Goal: Task Accomplishment & Management: Use online tool/utility

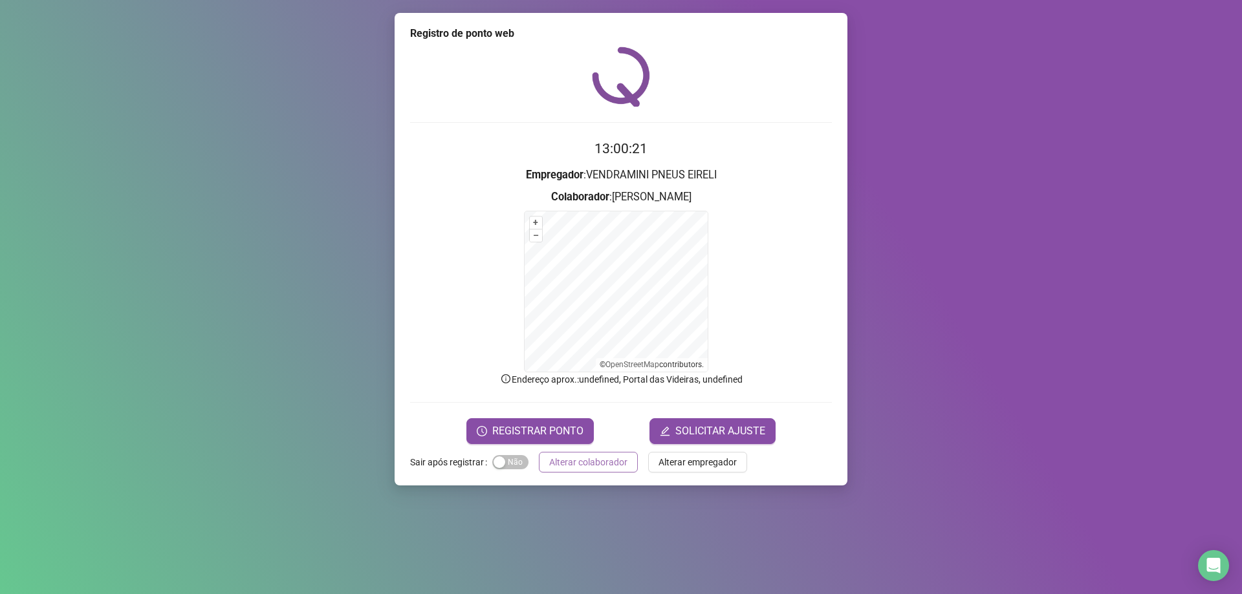
click at [590, 460] on span "Alterar colaborador" at bounding box center [588, 462] width 78 height 14
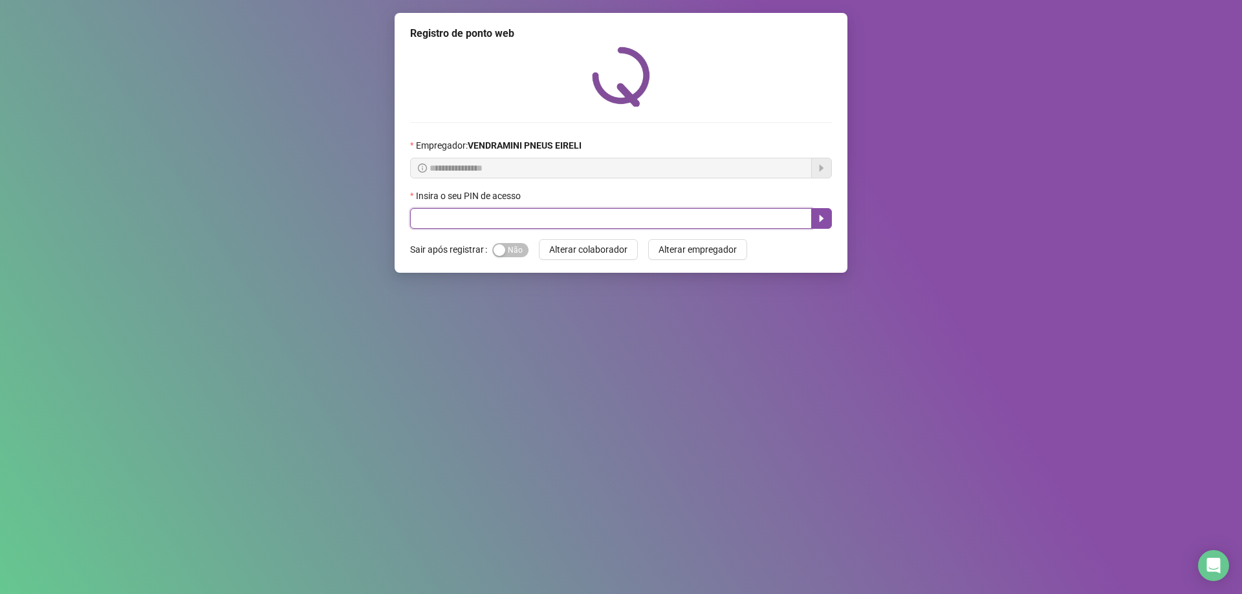
click at [616, 223] on input "text" at bounding box center [611, 218] width 402 height 21
type input "*****"
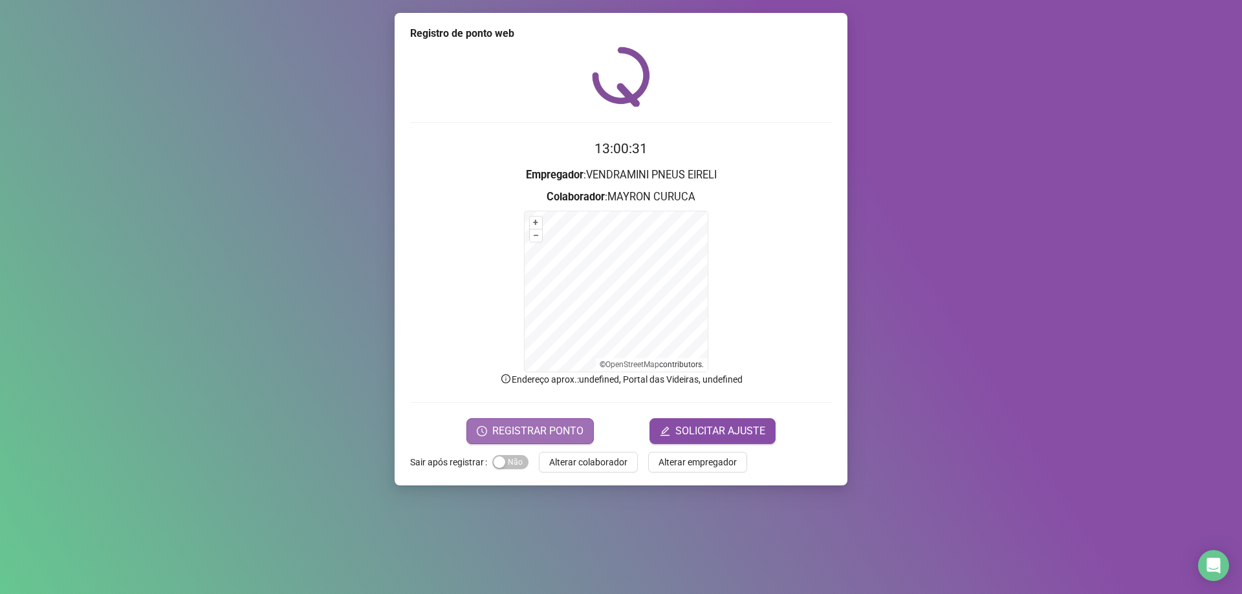
click at [559, 437] on span "REGISTRAR PONTO" at bounding box center [537, 432] width 91 height 16
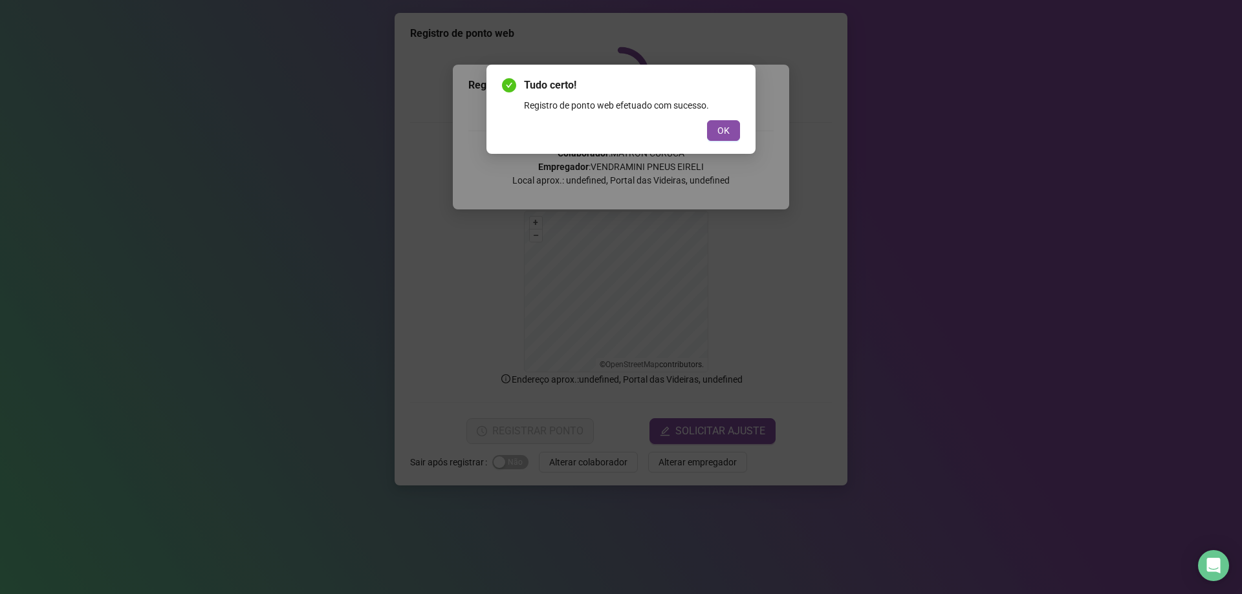
drag, startPoint x: 720, startPoint y: 130, endPoint x: 716, endPoint y: 162, distance: 32.0
click at [722, 131] on span "OK" at bounding box center [723, 131] width 12 height 14
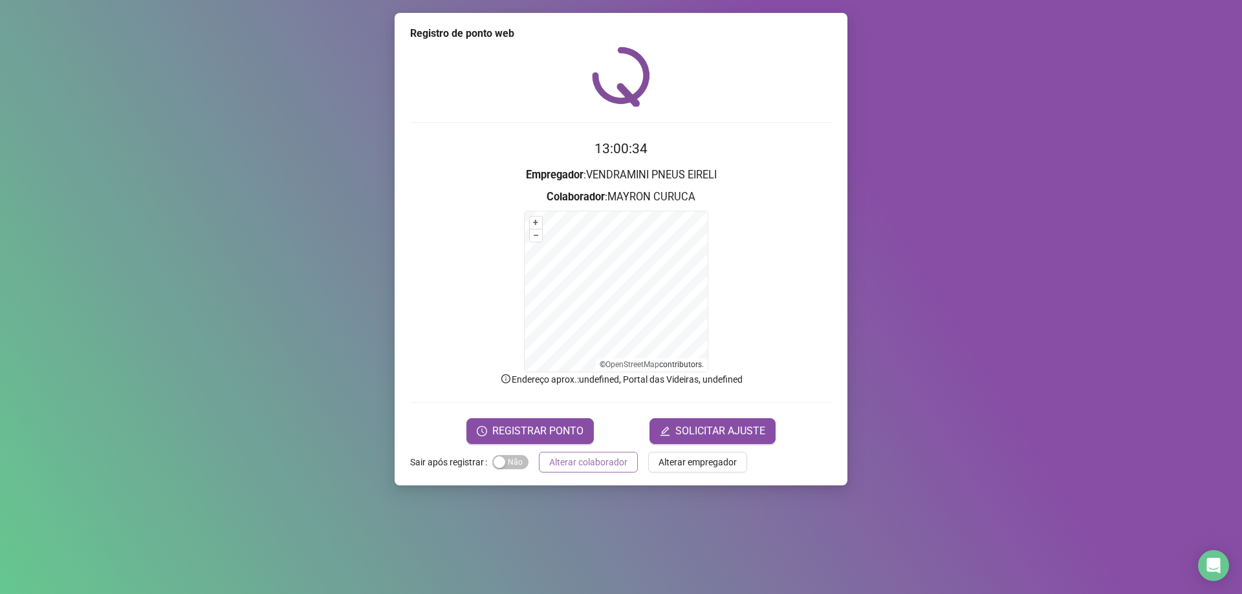
click at [619, 455] on span "Alterar colaborador" at bounding box center [588, 462] width 78 height 14
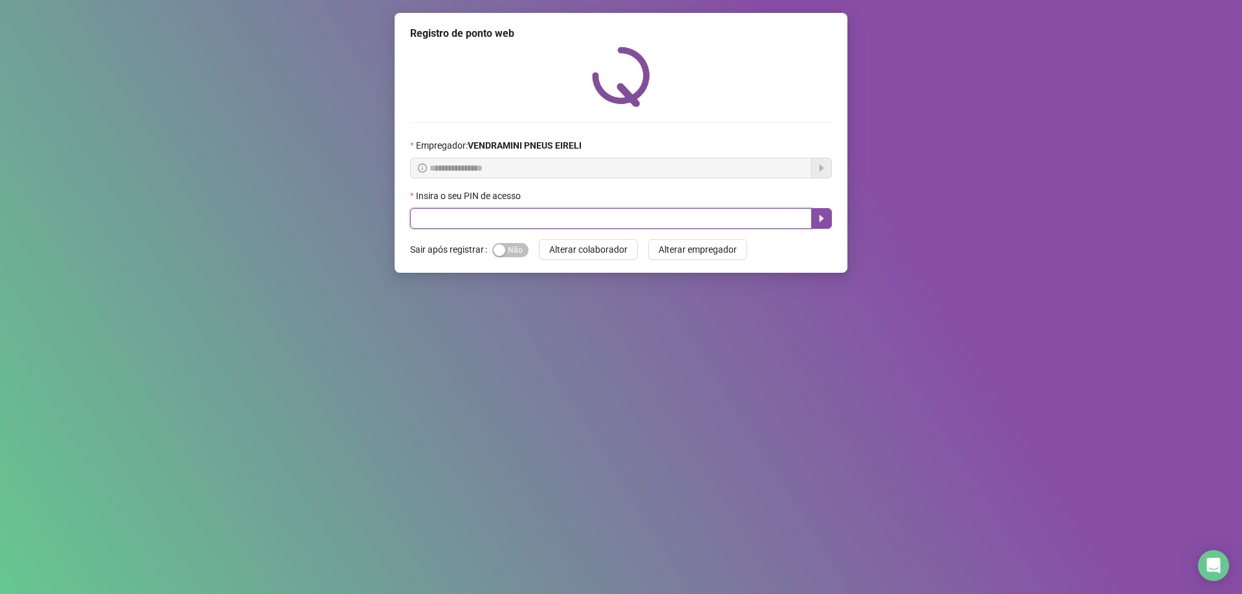
click at [629, 213] on input "text" at bounding box center [611, 218] width 402 height 21
type input "*****"
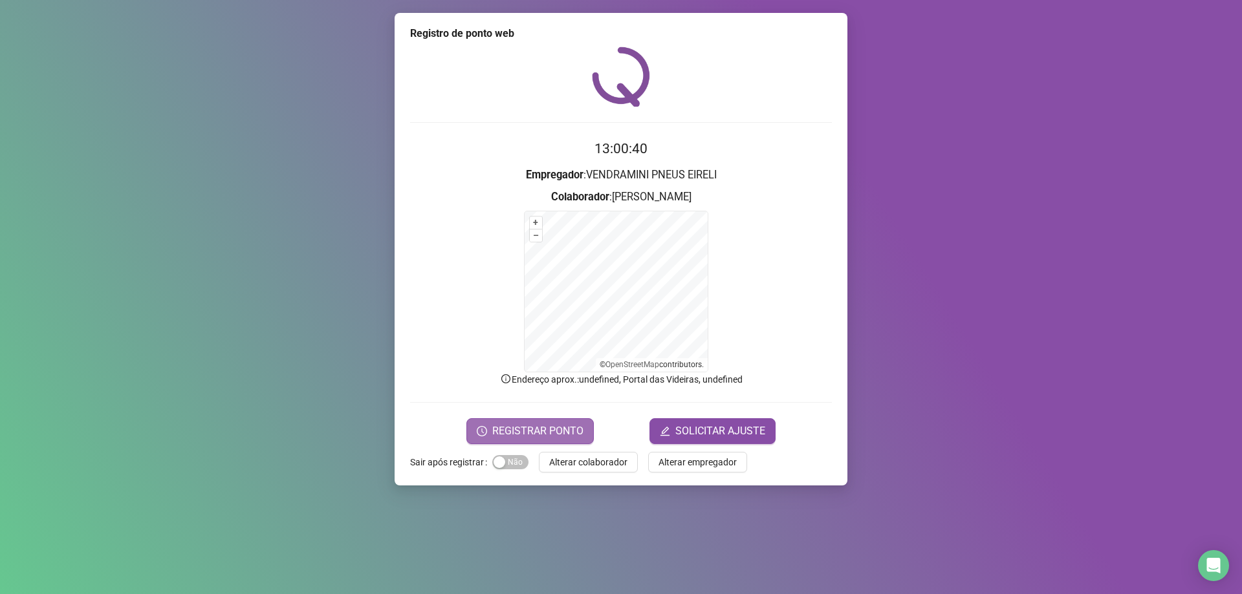
click at [569, 422] on button "REGISTRAR PONTO" at bounding box center [529, 431] width 127 height 26
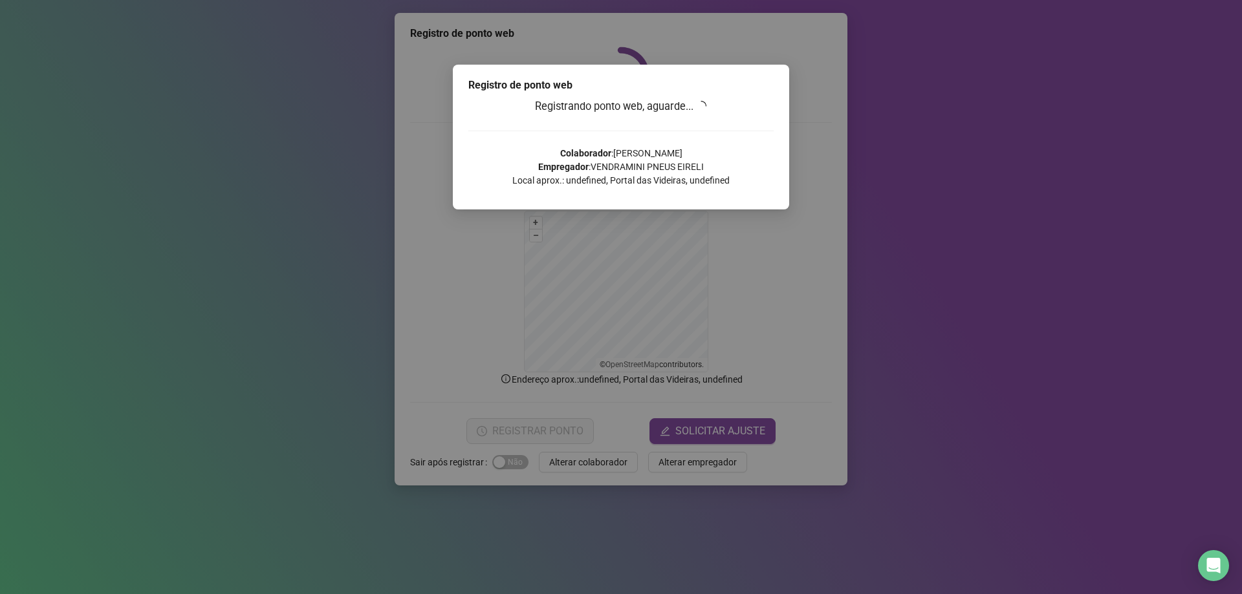
click at [761, 153] on p "Colaborador : LEANDERSON RODRIGUES PEREIRA Empregador : VENDRAMINI PNEUS EIRELI…" at bounding box center [620, 167] width 305 height 41
click at [761, 154] on p "Colaborador : LEANDERSON RODRIGUES PEREIRA Empregador : VENDRAMINI PNEUS EIRELI…" at bounding box center [620, 167] width 305 height 41
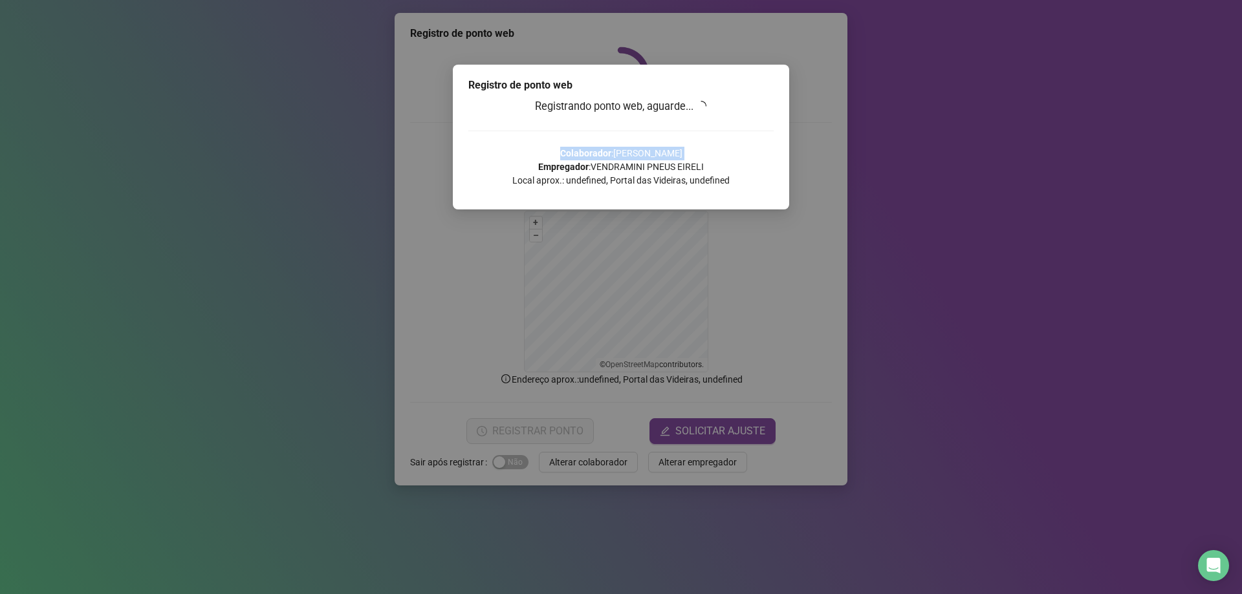
click at [761, 154] on p "Colaborador : LEANDERSON RODRIGUES PEREIRA Empregador : VENDRAMINI PNEUS EIRELI…" at bounding box center [620, 167] width 305 height 41
click at [764, 153] on p "Colaborador : LEANDERSON RODRIGUES PEREIRA Empregador : VENDRAMINI PNEUS EIRELI…" at bounding box center [620, 167] width 305 height 41
click at [766, 153] on p "Colaborador : LEANDERSON RODRIGUES PEREIRA Empregador : VENDRAMINI PNEUS EIRELI…" at bounding box center [620, 167] width 305 height 41
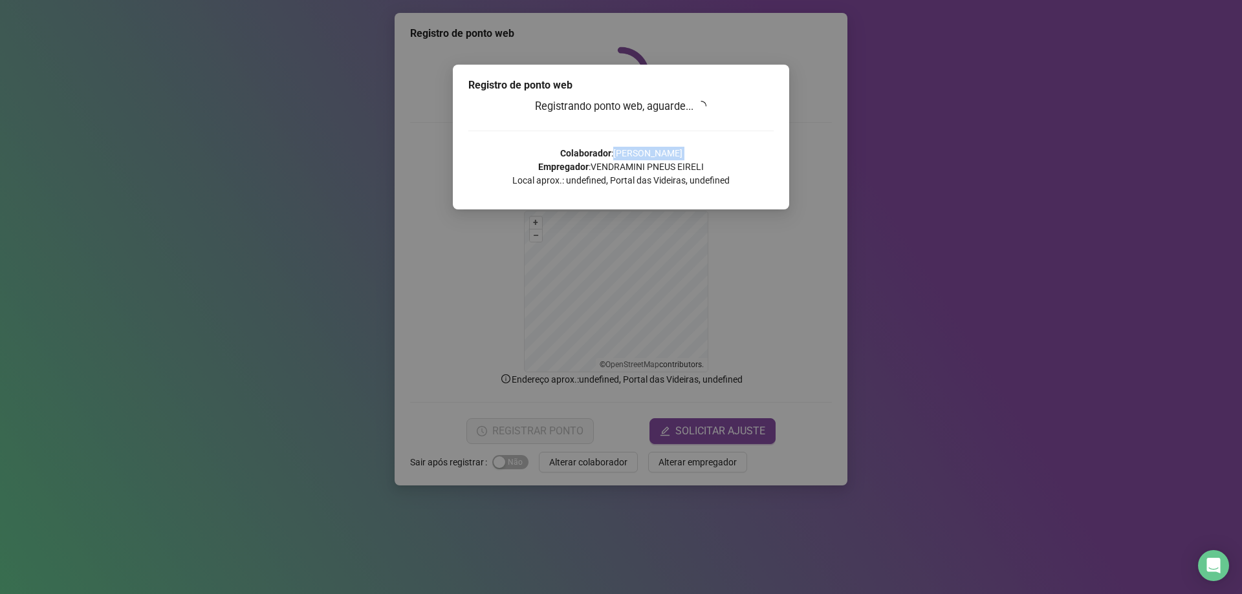
click at [766, 153] on p "Colaborador : LEANDERSON RODRIGUES PEREIRA Empregador : VENDRAMINI PNEUS EIRELI…" at bounding box center [620, 167] width 305 height 41
click at [766, 153] on body "Página inicial Registrar ponto Espelho de ponto Meus registros Minhas solicitaç…" at bounding box center [621, 297] width 1242 height 594
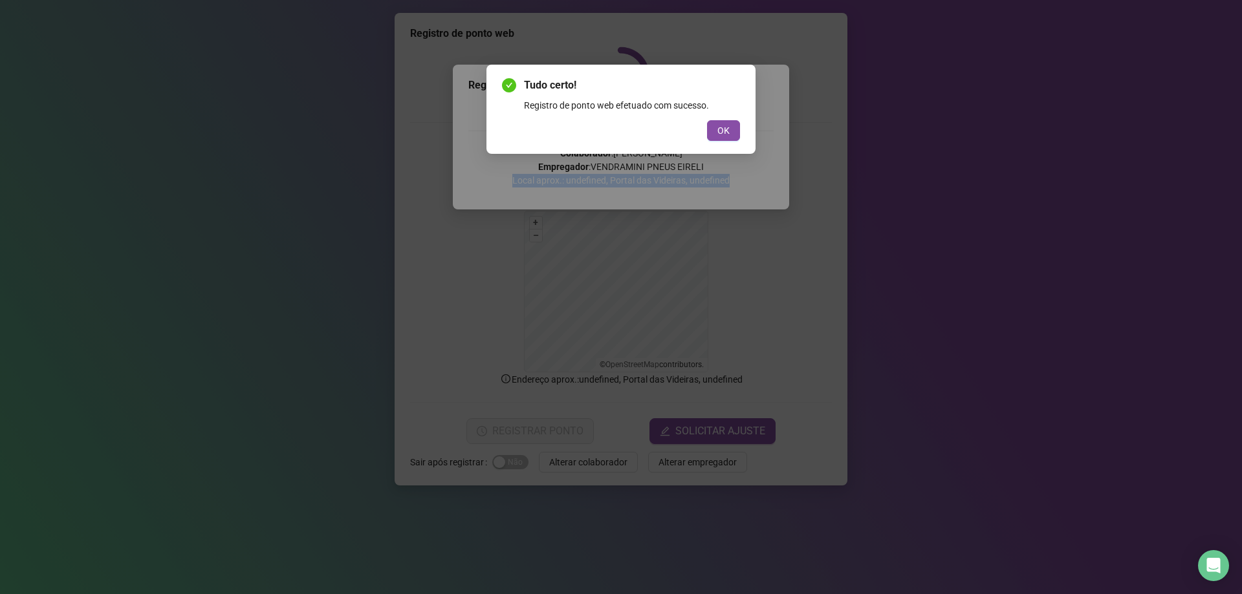
click at [766, 153] on div "Tudo certo! Registro de ponto web efetuado com sucesso. OK" at bounding box center [621, 297] width 1242 height 594
click at [722, 129] on span "OK" at bounding box center [723, 131] width 12 height 14
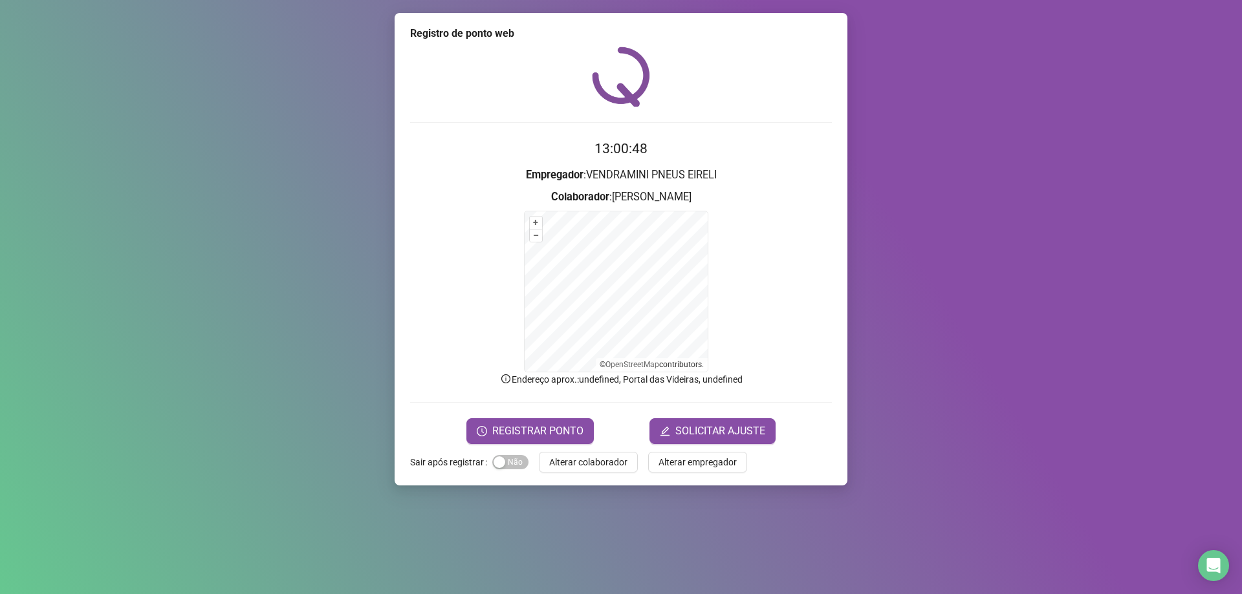
click at [598, 460] on span "Alterar colaborador" at bounding box center [588, 462] width 78 height 14
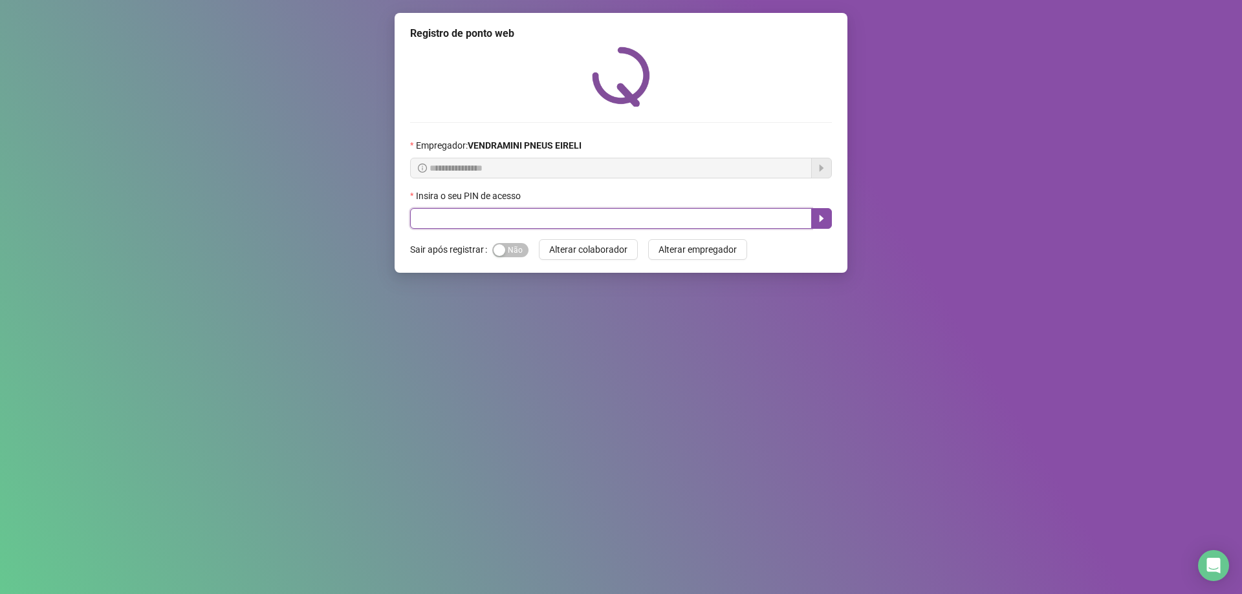
click at [641, 221] on input "text" at bounding box center [611, 218] width 402 height 21
type input "*****"
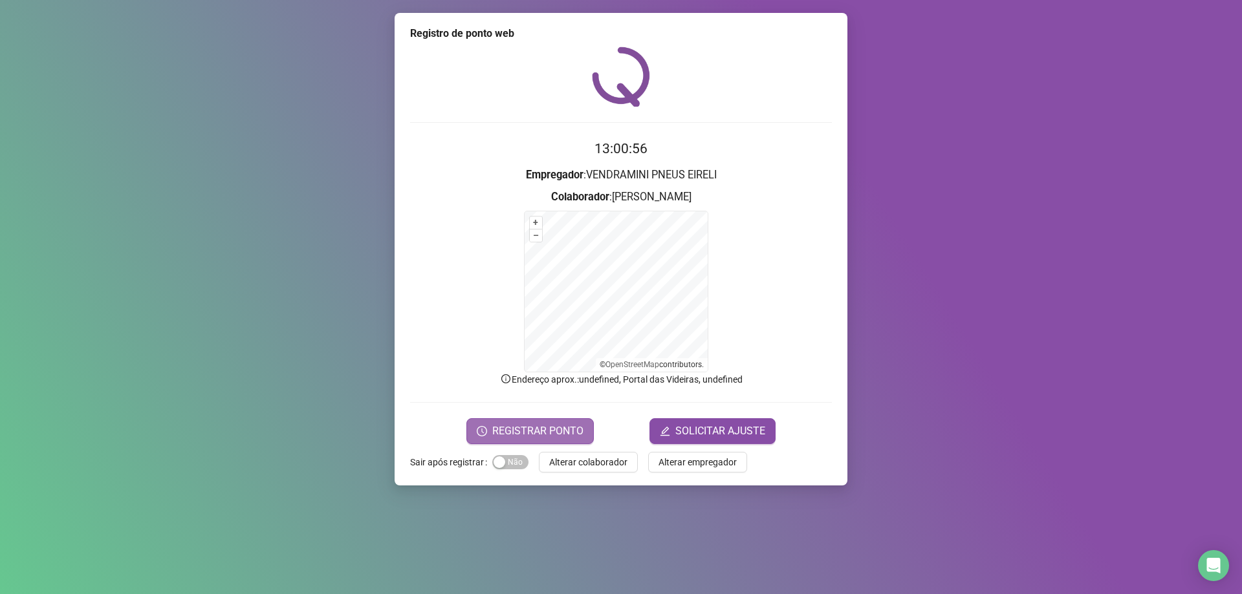
click at [510, 437] on span "REGISTRAR PONTO" at bounding box center [537, 432] width 91 height 16
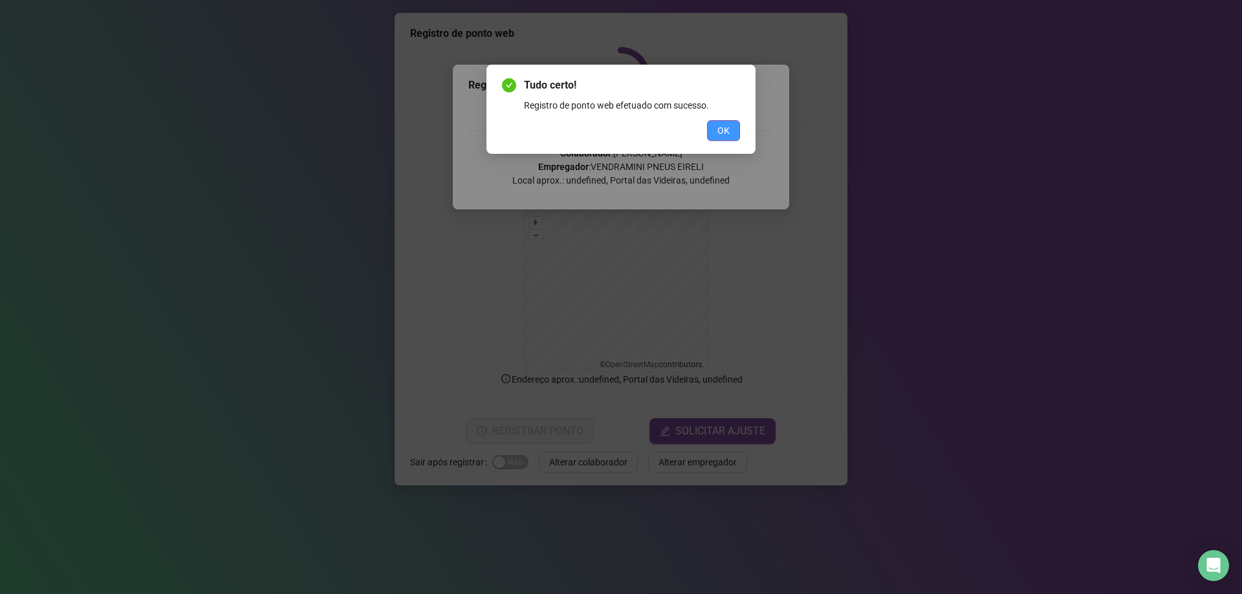
click at [720, 132] on span "OK" at bounding box center [723, 131] width 12 height 14
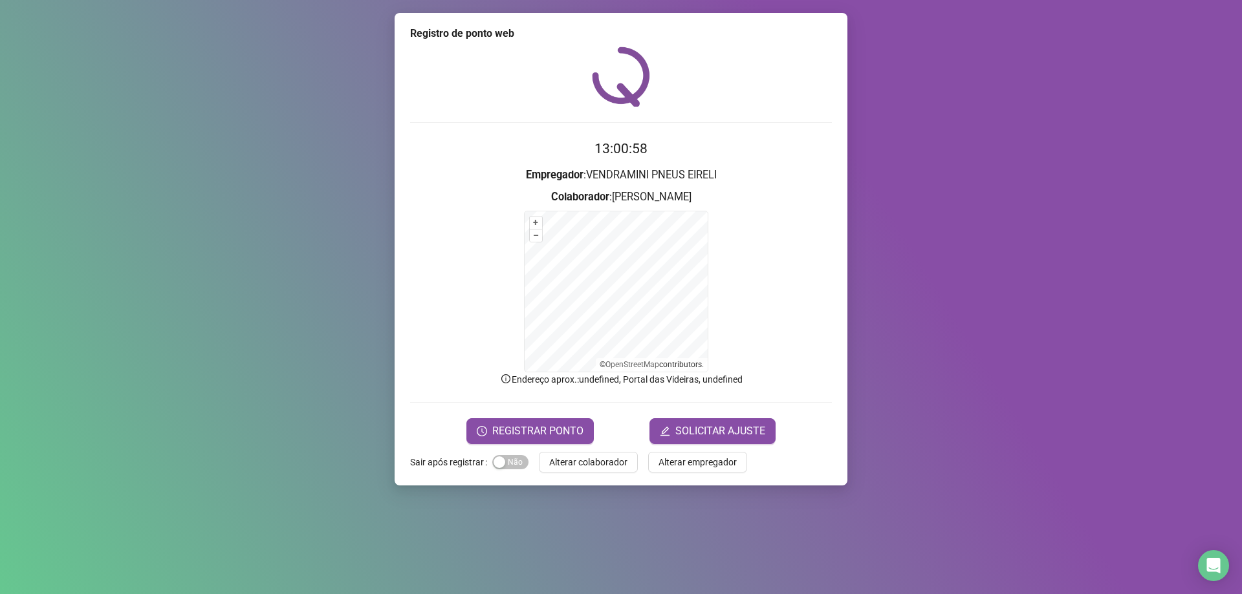
click at [579, 459] on span "Alterar colaborador" at bounding box center [588, 462] width 78 height 14
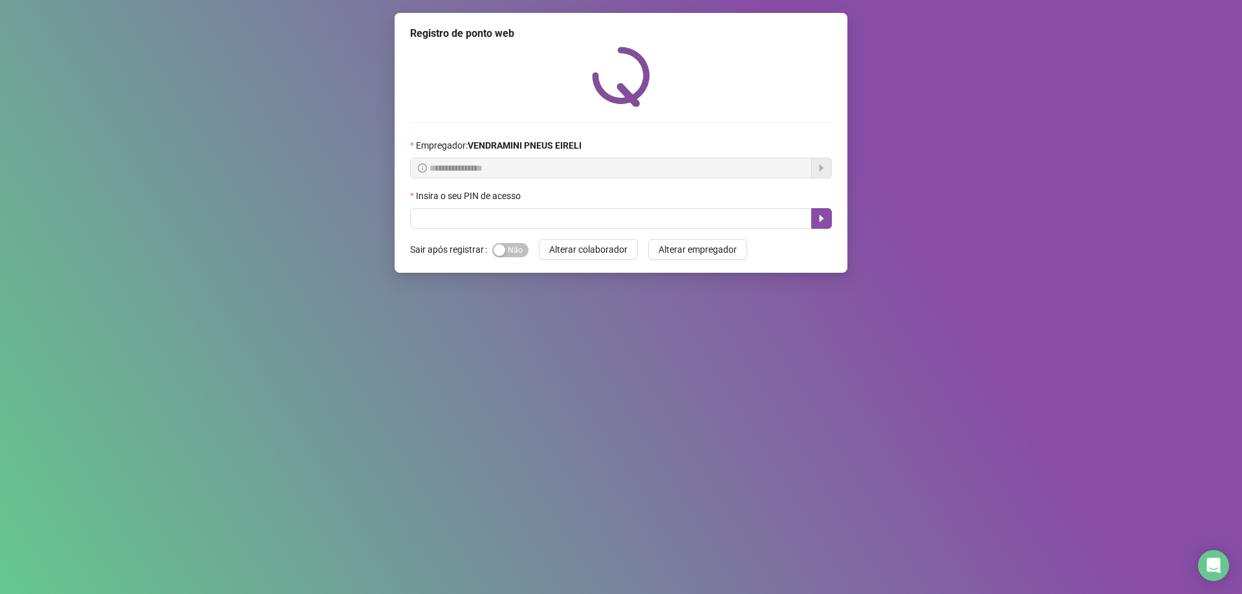
click at [486, 208] on div "Insira o seu PIN de acesso" at bounding box center [621, 198] width 422 height 19
click at [486, 208] on input "text" at bounding box center [611, 218] width 402 height 21
type input "*****"
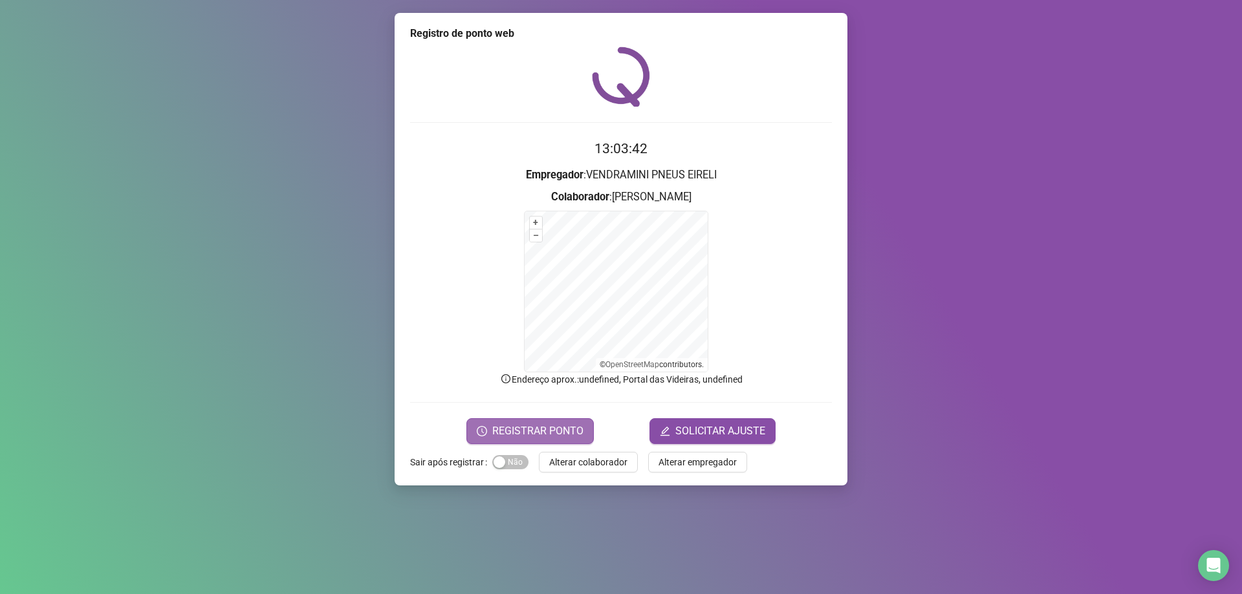
click at [538, 424] on span "REGISTRAR PONTO" at bounding box center [537, 432] width 91 height 16
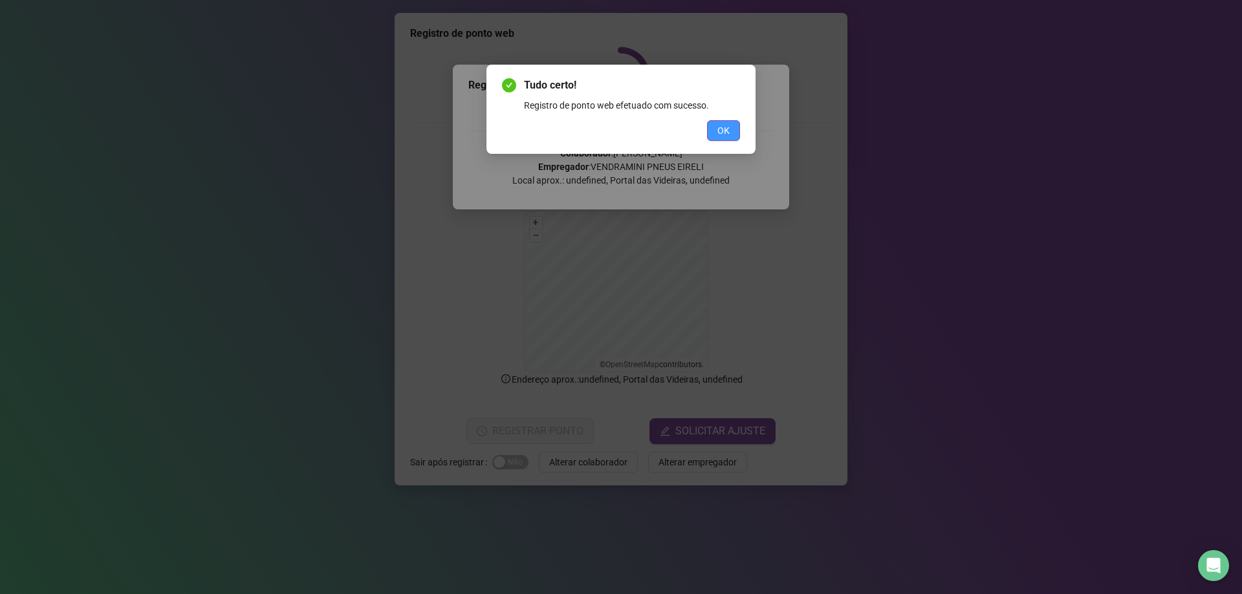
click at [719, 129] on span "OK" at bounding box center [723, 131] width 12 height 14
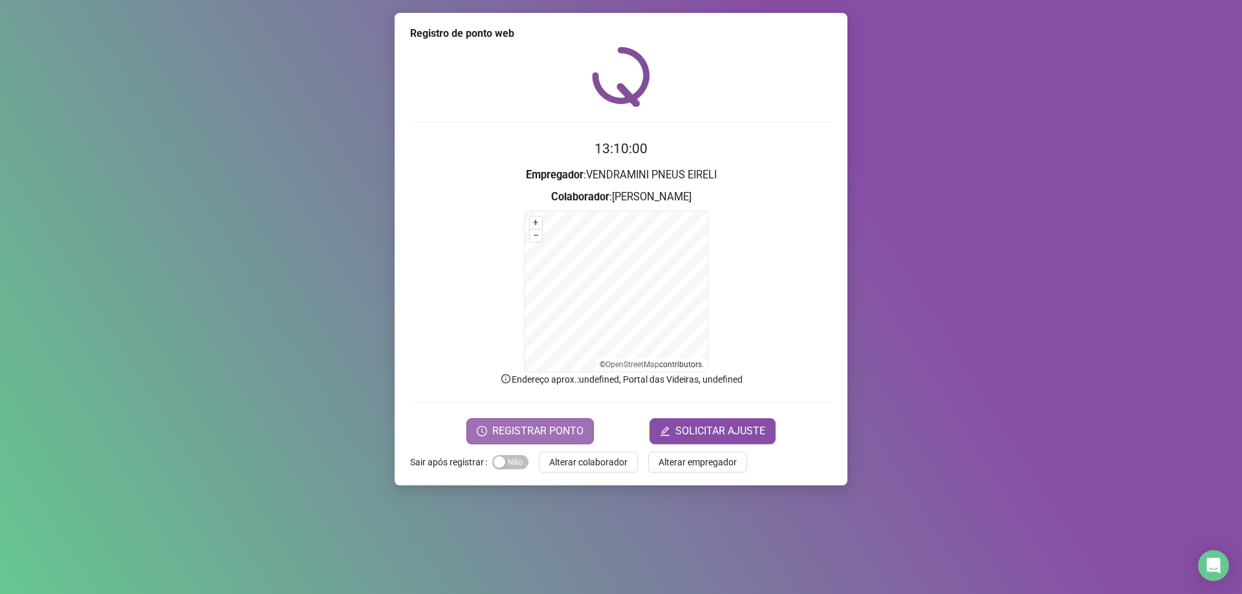
click at [541, 437] on span "REGISTRAR PONTO" at bounding box center [537, 432] width 91 height 16
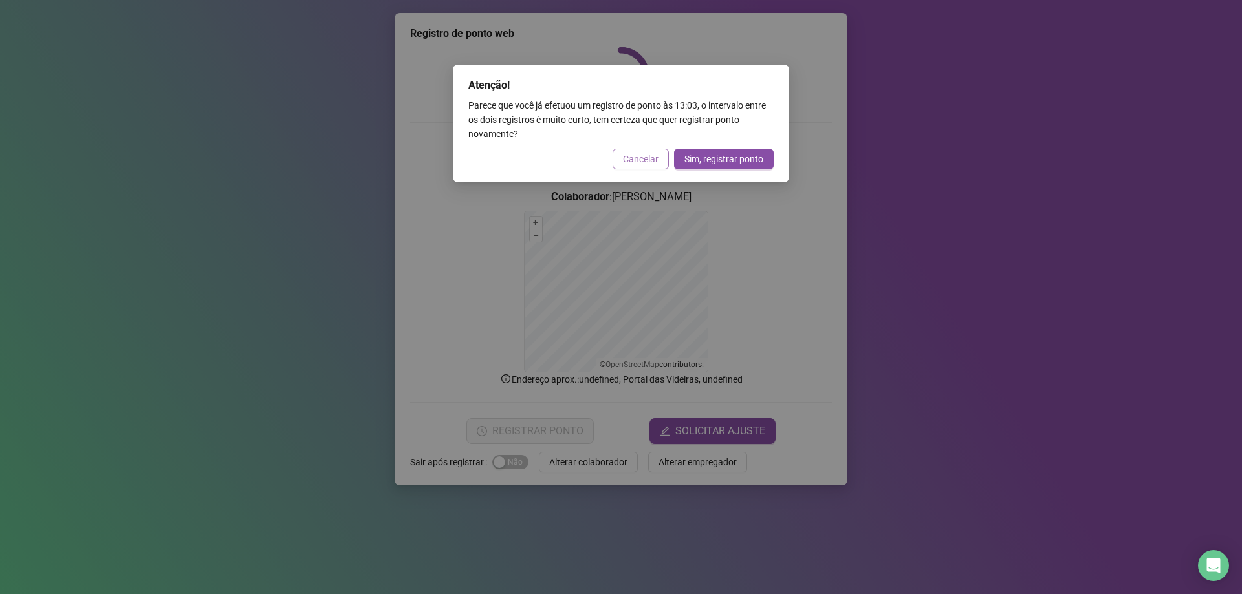
click at [653, 153] on span "Cancelar" at bounding box center [641, 159] width 36 height 14
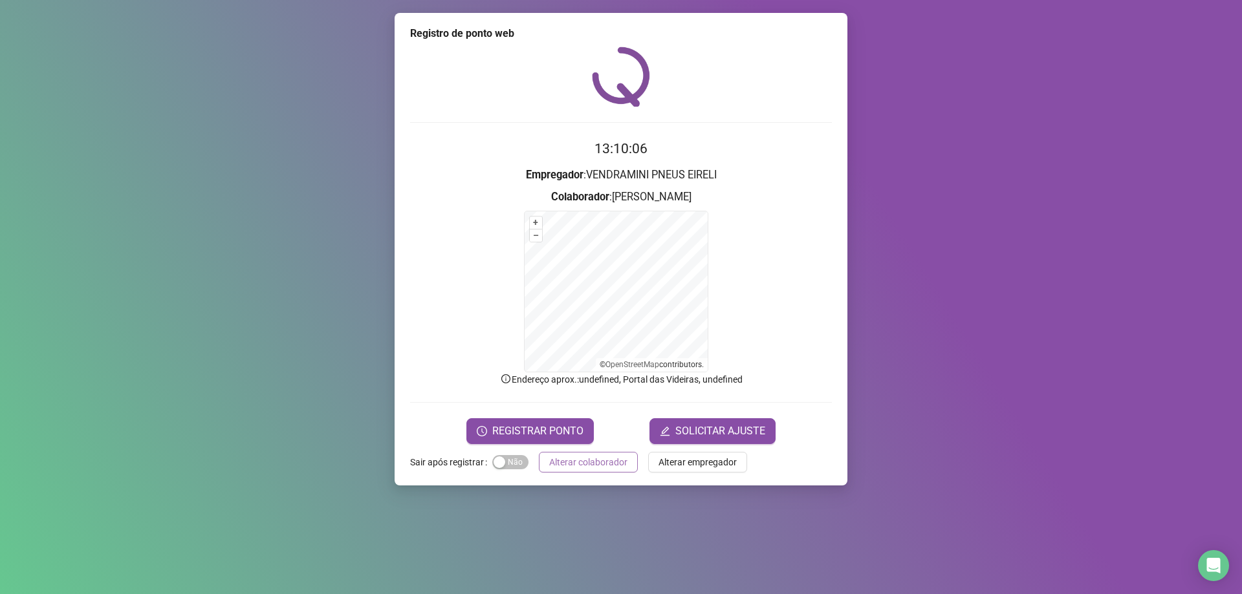
click at [615, 459] on span "Alterar colaborador" at bounding box center [588, 462] width 78 height 14
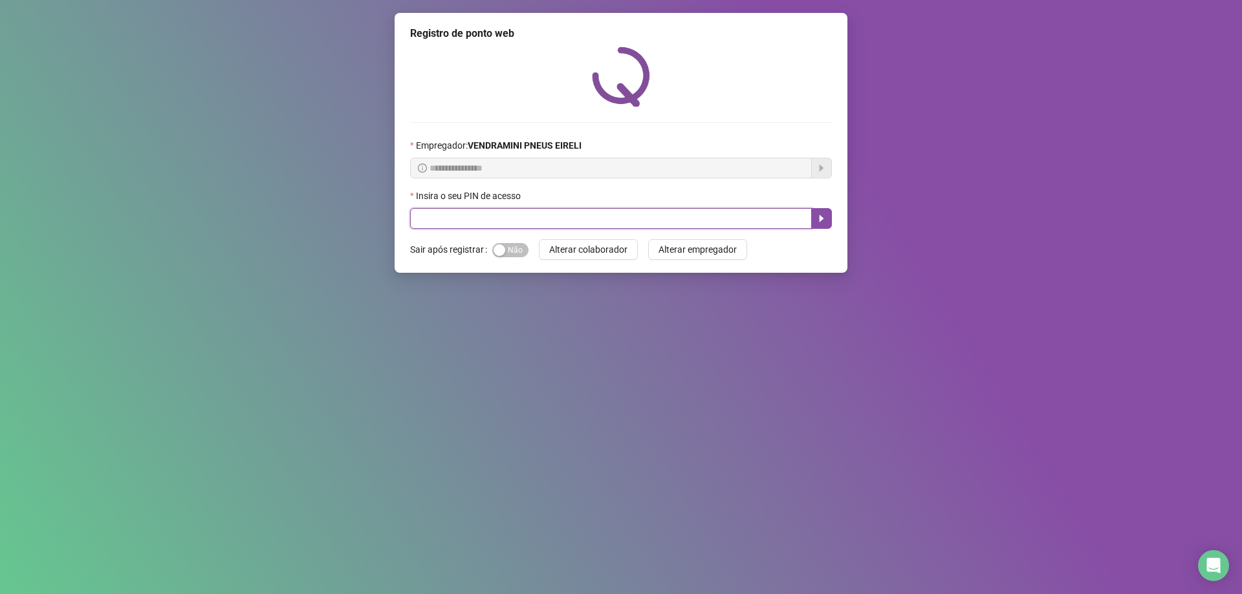
click at [445, 215] on input "text" at bounding box center [611, 218] width 402 height 21
type input "*****"
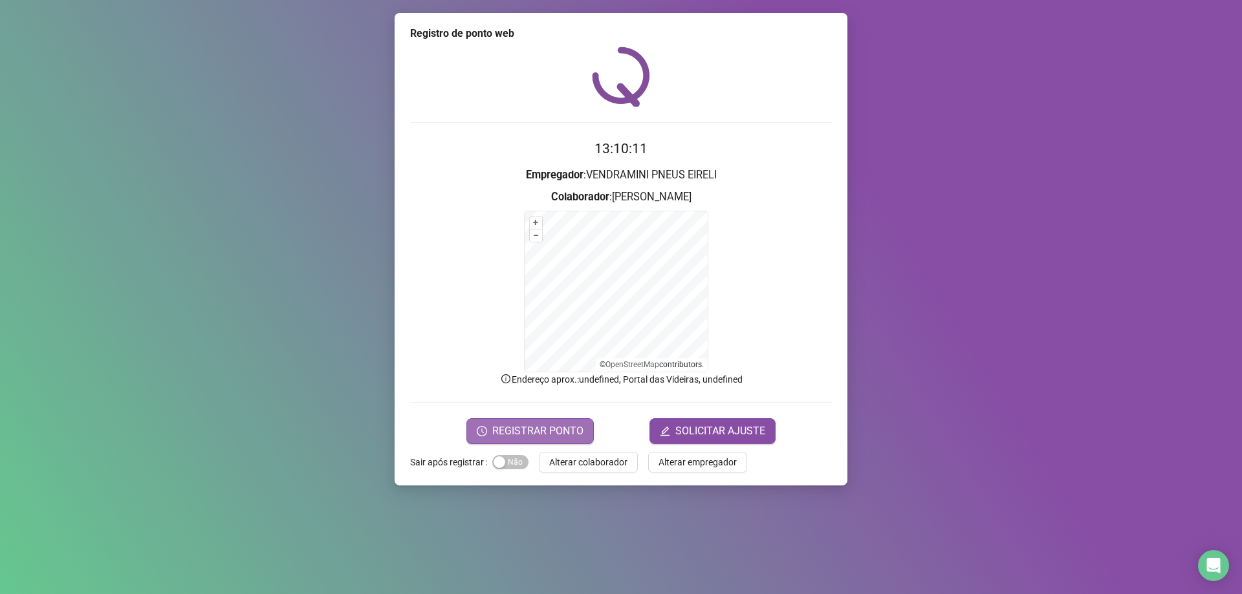
click at [586, 424] on button "REGISTRAR PONTO" at bounding box center [529, 431] width 127 height 26
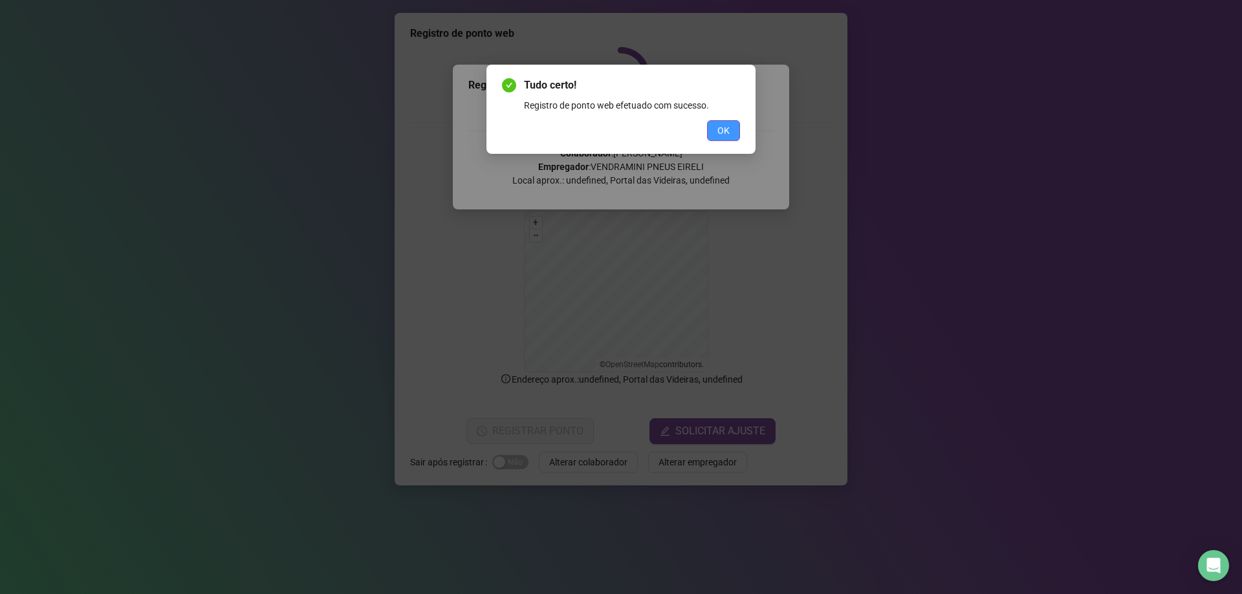
click at [735, 132] on button "OK" at bounding box center [723, 130] width 33 height 21
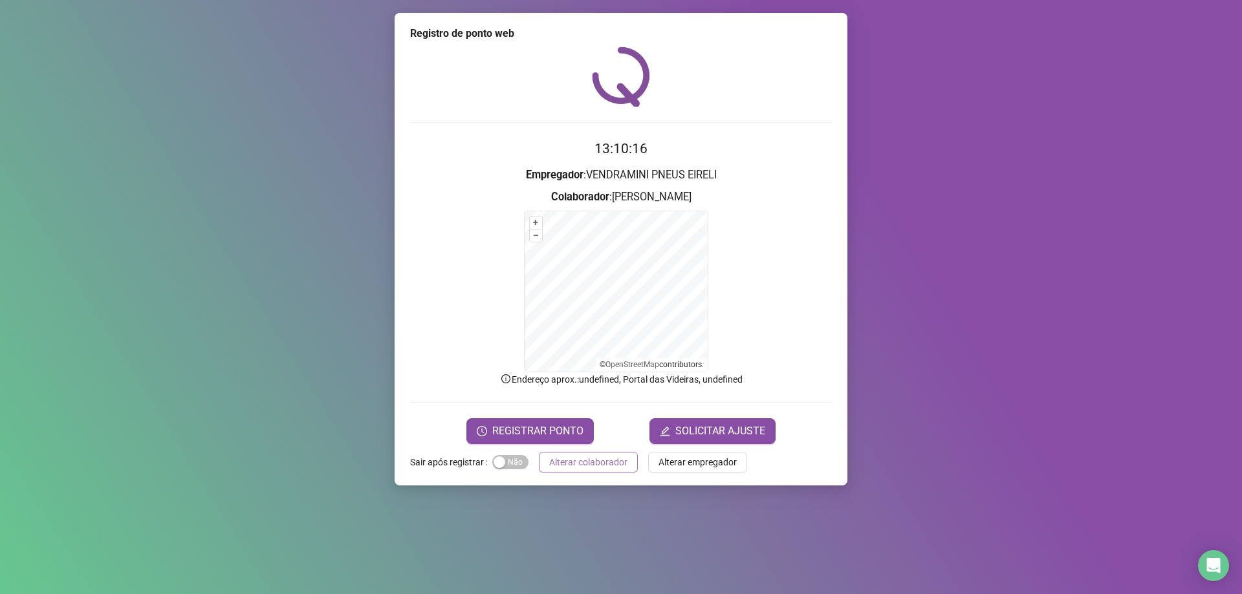
click at [613, 470] on button "Alterar colaborador" at bounding box center [588, 462] width 99 height 21
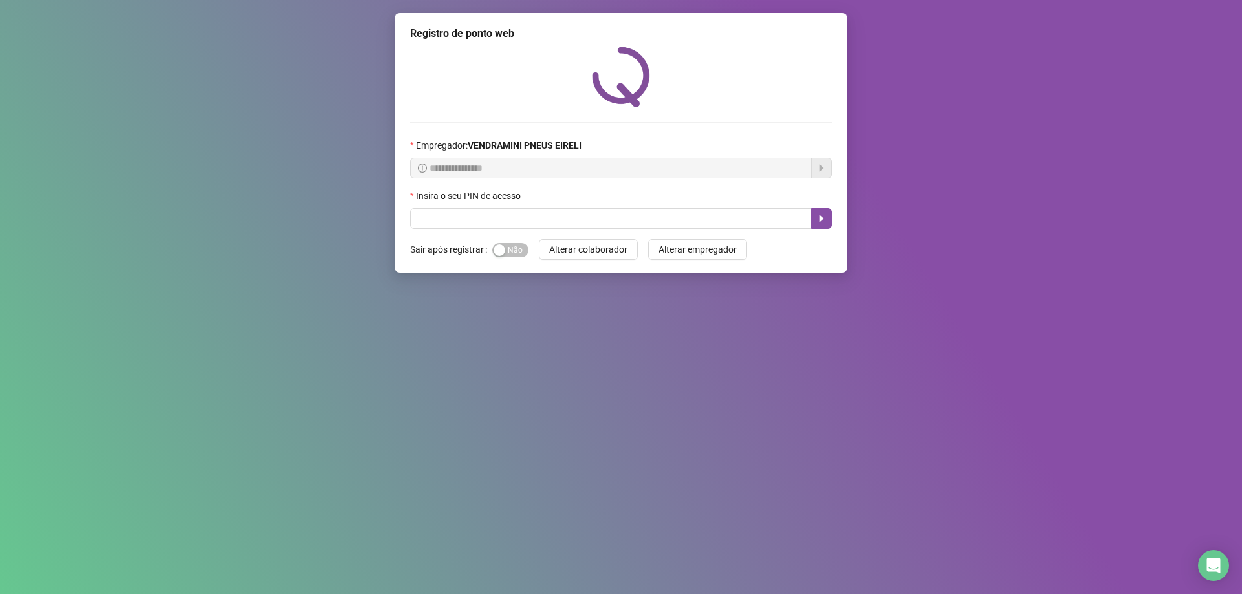
click at [539, 239] on button "Alterar colaborador" at bounding box center [588, 249] width 99 height 21
drag, startPoint x: 0, startPoint y: 0, endPoint x: 254, endPoint y: 8, distance: 254.3
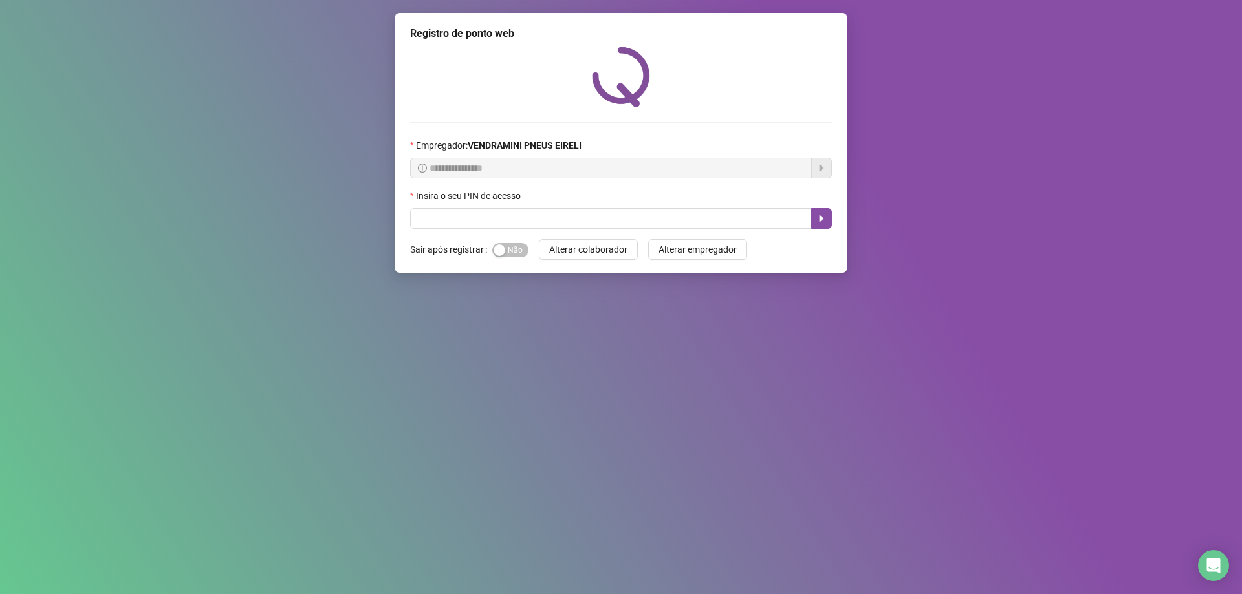
click at [254, 8] on div "**********" at bounding box center [621, 297] width 1242 height 594
drag, startPoint x: 254, startPoint y: 8, endPoint x: 85, endPoint y: 179, distance: 240.6
click at [85, 179] on div "**********" at bounding box center [621, 297] width 1242 height 594
drag, startPoint x: 453, startPoint y: 239, endPoint x: 456, endPoint y: 223, distance: 15.7
click at [453, 235] on div "**********" at bounding box center [621, 143] width 453 height 260
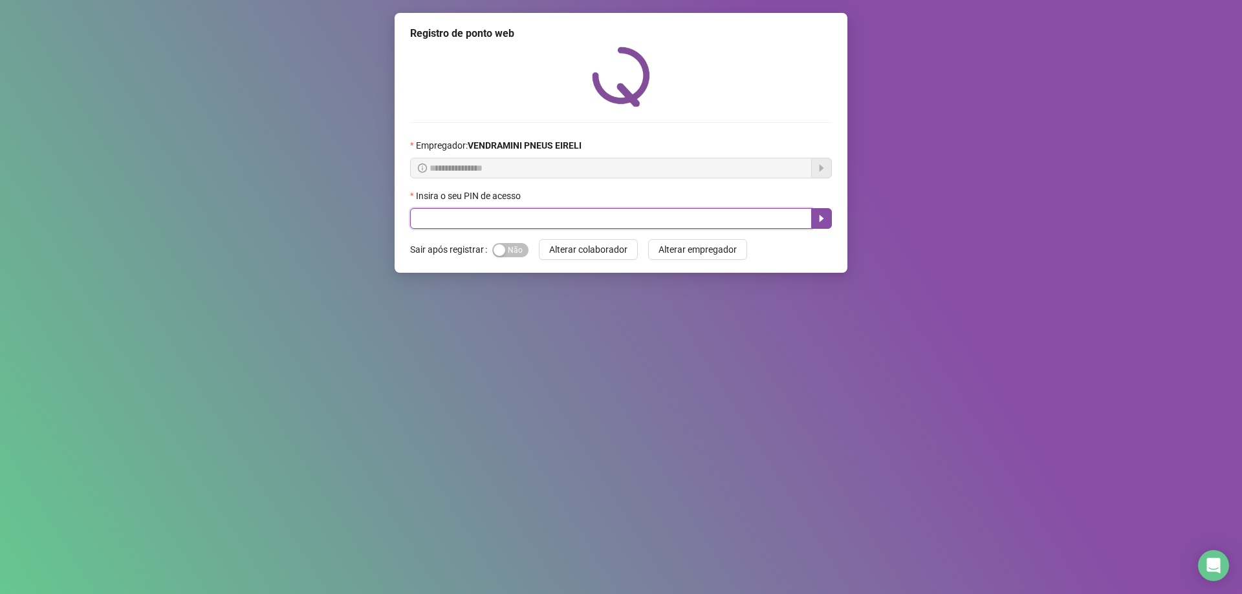
click at [456, 223] on input "text" at bounding box center [611, 218] width 402 height 21
type input "*****"
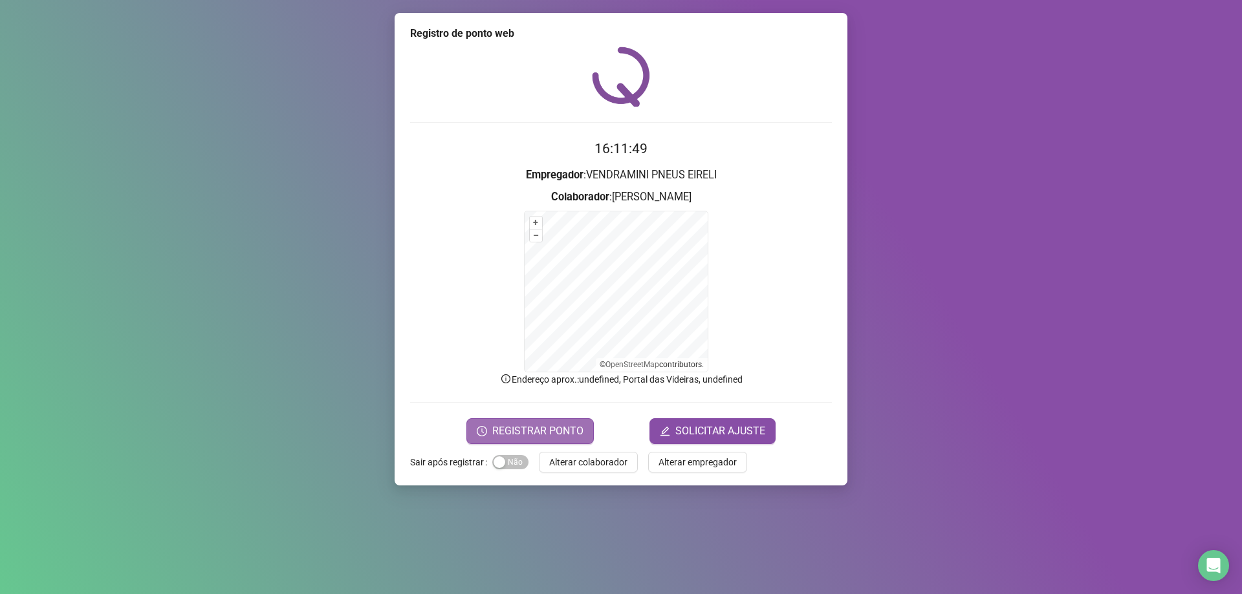
click at [537, 421] on button "REGISTRAR PONTO" at bounding box center [529, 431] width 127 height 26
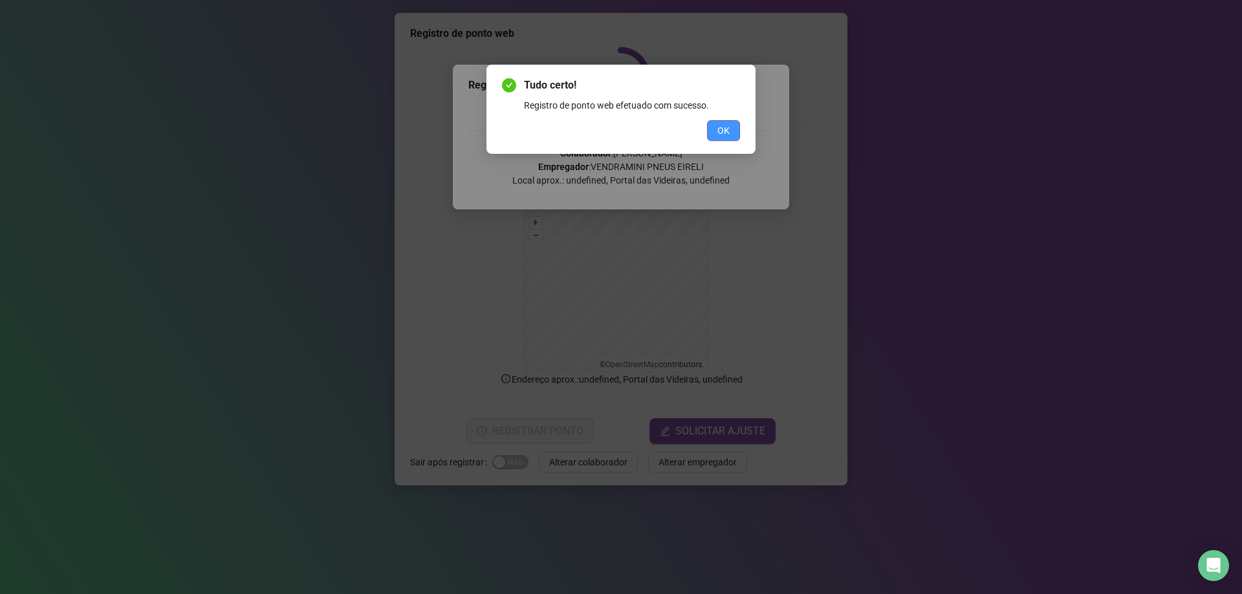
click at [711, 123] on button "OK" at bounding box center [723, 130] width 33 height 21
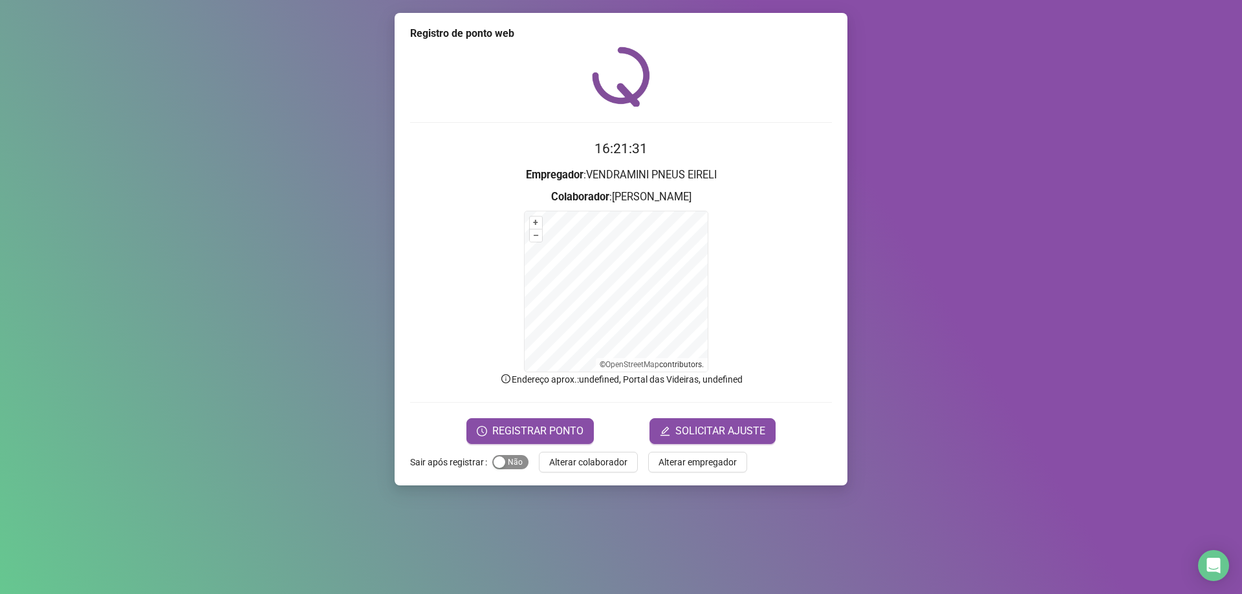
click at [498, 466] on div "button" at bounding box center [499, 463] width 12 height 12
click at [596, 462] on span "Alterar colaborador" at bounding box center [588, 462] width 78 height 14
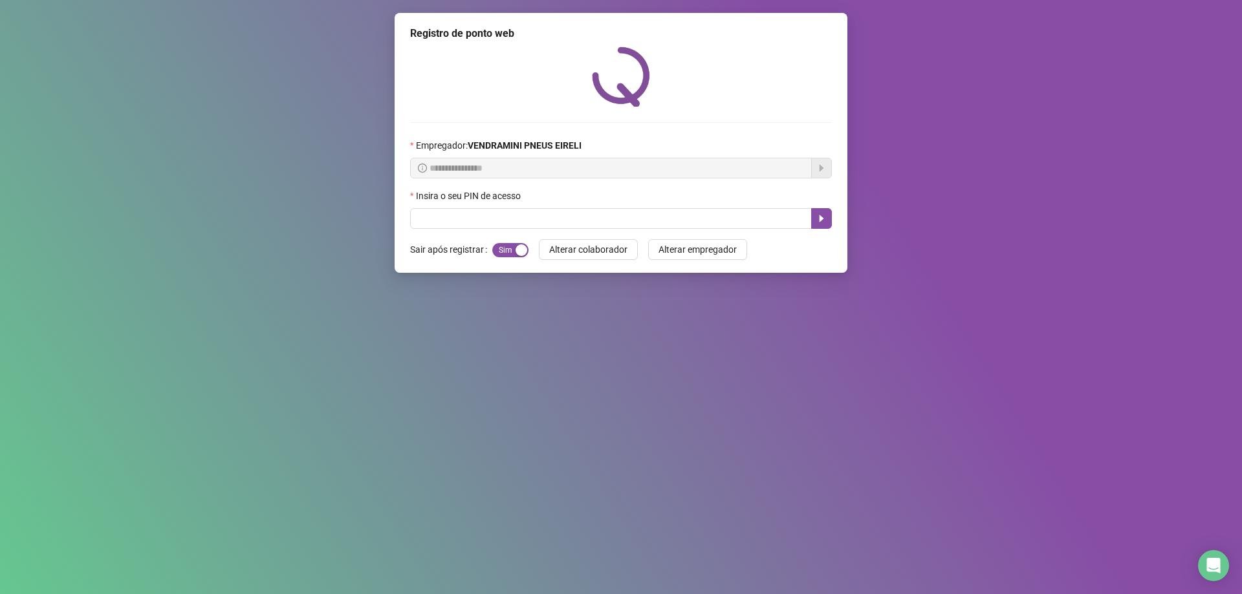
click at [539, 239] on button "Alterar colaborador" at bounding box center [588, 249] width 99 height 21
click at [451, 214] on input "text" at bounding box center [611, 218] width 402 height 21
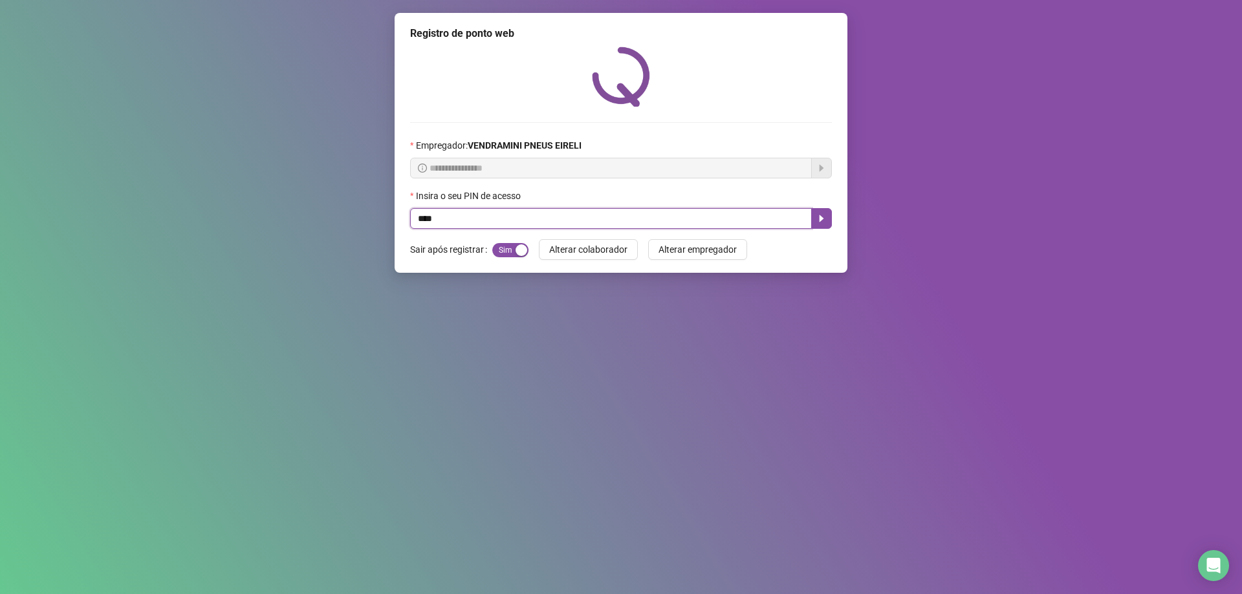
type input "*****"
click at [814, 221] on button "button" at bounding box center [821, 218] width 21 height 21
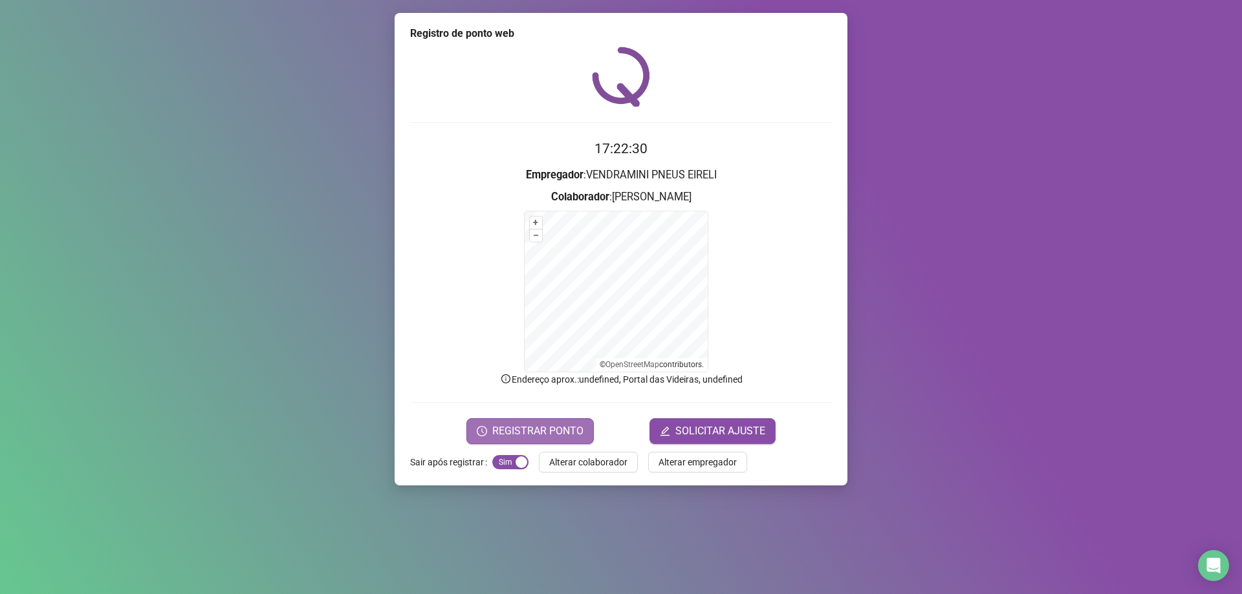
click at [505, 426] on span "REGISTRAR PONTO" at bounding box center [537, 432] width 91 height 16
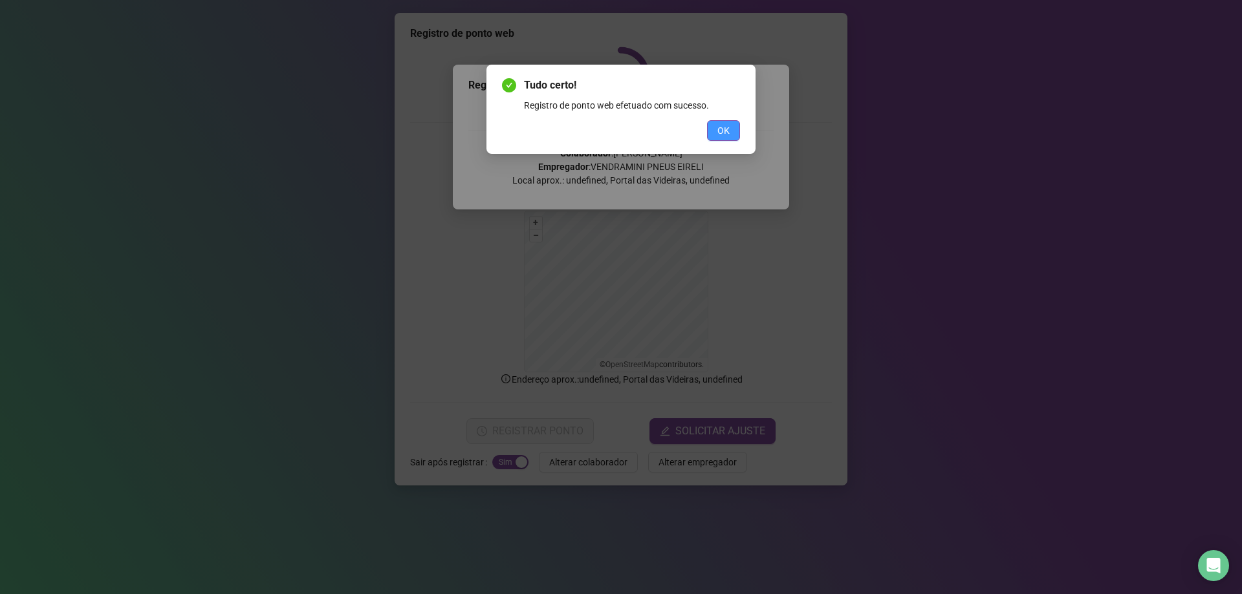
click at [716, 127] on button "OK" at bounding box center [723, 130] width 33 height 21
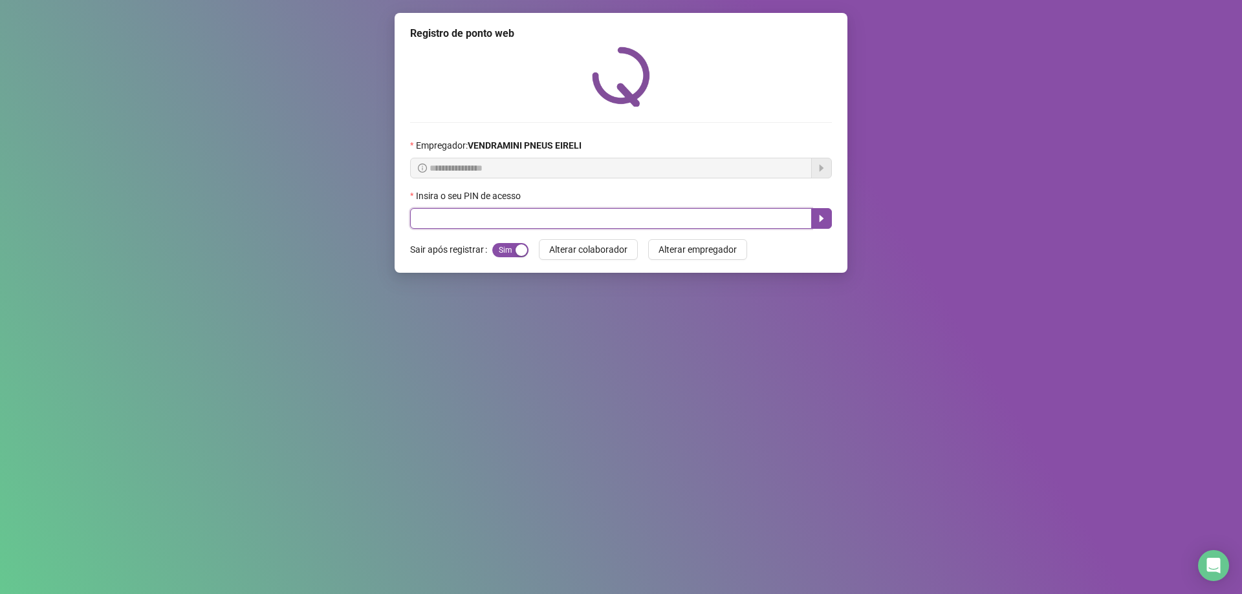
click at [552, 221] on input "text" at bounding box center [611, 218] width 402 height 21
type input "*****"
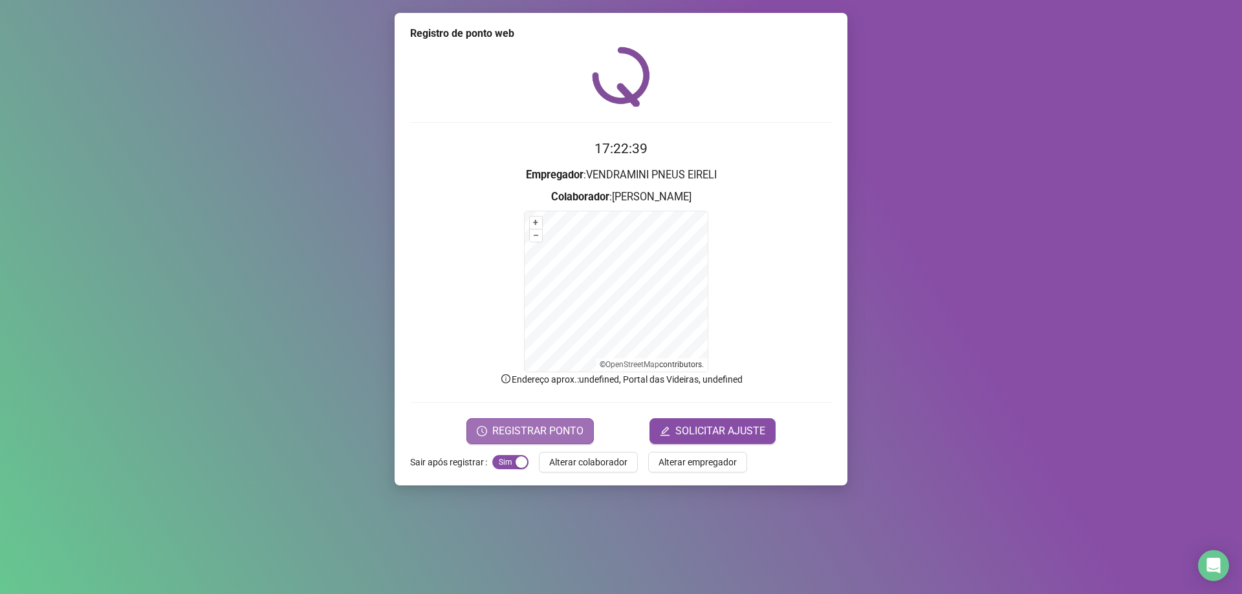
click at [523, 431] on span "REGISTRAR PONTO" at bounding box center [537, 432] width 91 height 16
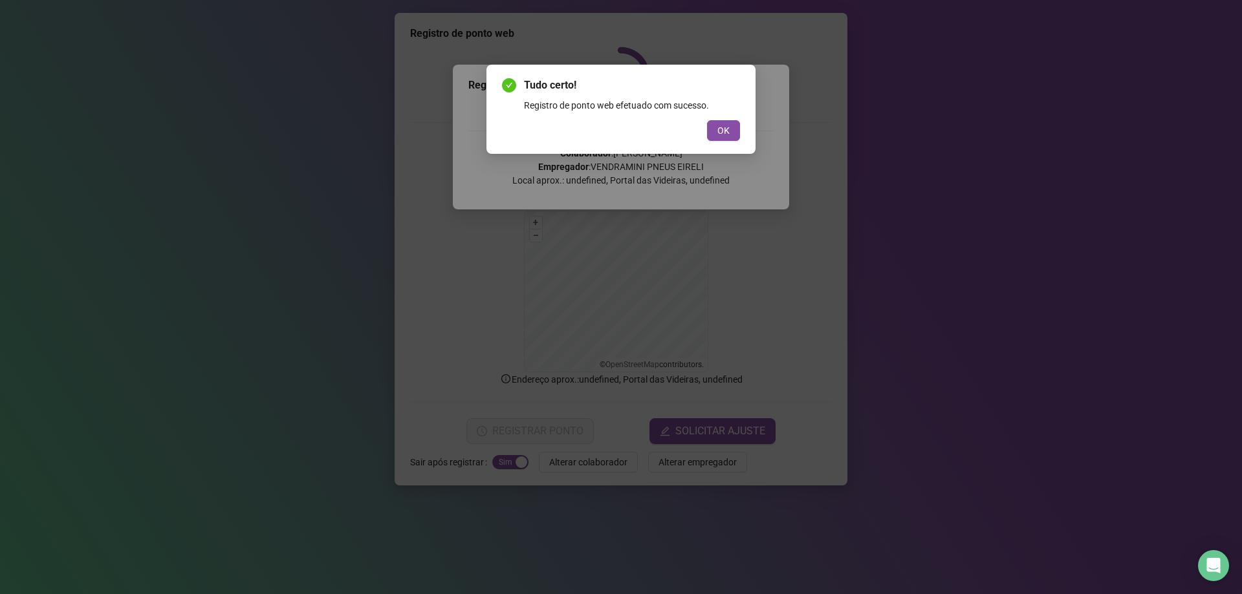
drag, startPoint x: 719, startPoint y: 130, endPoint x: 687, endPoint y: 152, distance: 38.6
click at [719, 130] on span "OK" at bounding box center [723, 131] width 12 height 14
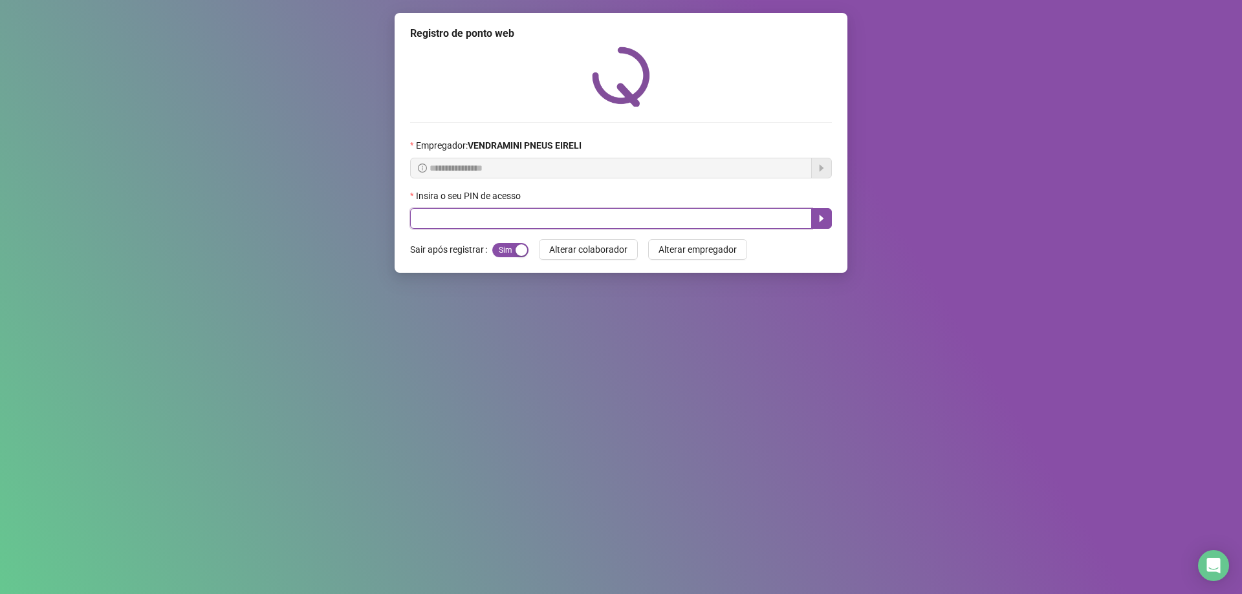
click at [554, 228] on input "text" at bounding box center [611, 218] width 402 height 21
click at [554, 228] on input "**" at bounding box center [611, 218] width 402 height 21
type input "*****"
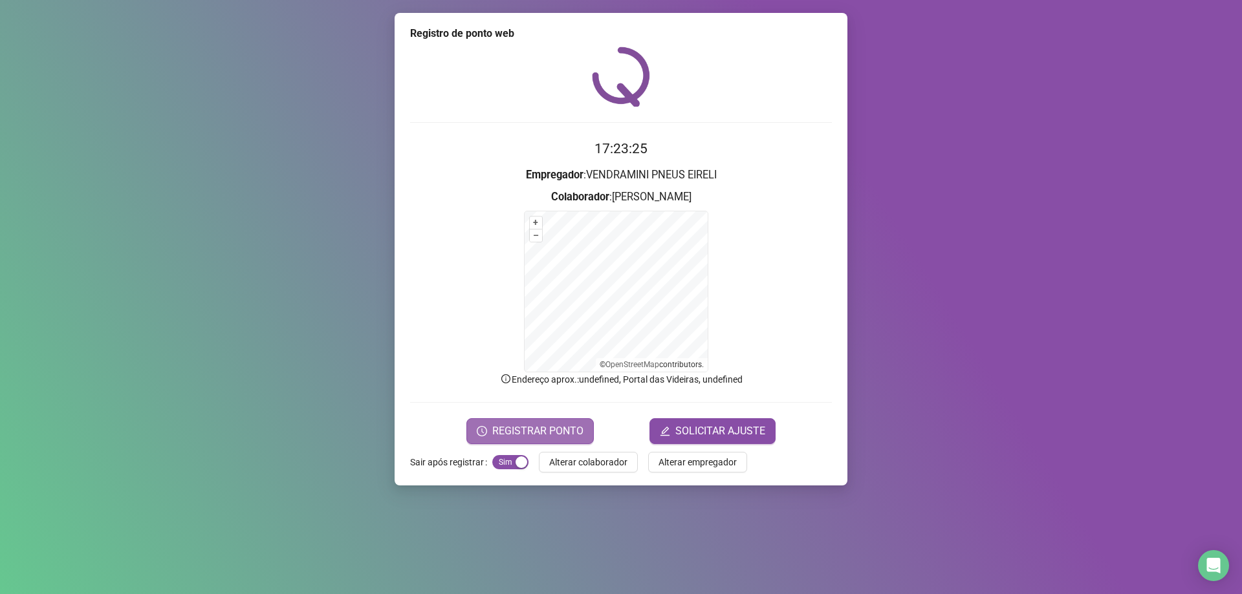
click at [570, 435] on span "REGISTRAR PONTO" at bounding box center [537, 432] width 91 height 16
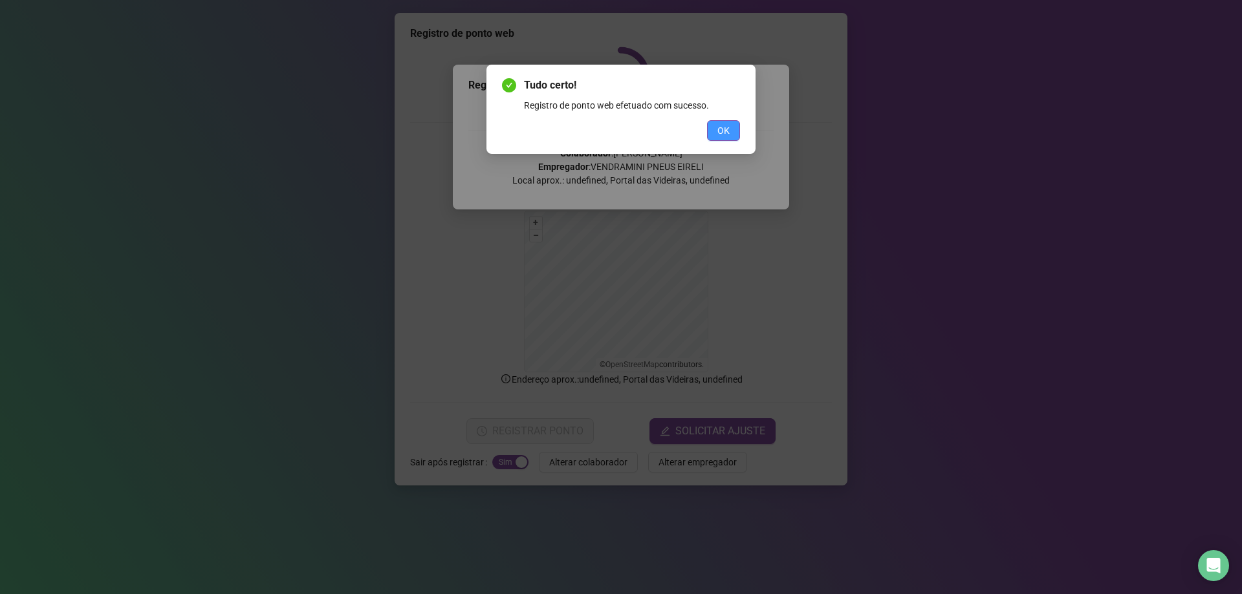
click at [730, 135] on button "OK" at bounding box center [723, 130] width 33 height 21
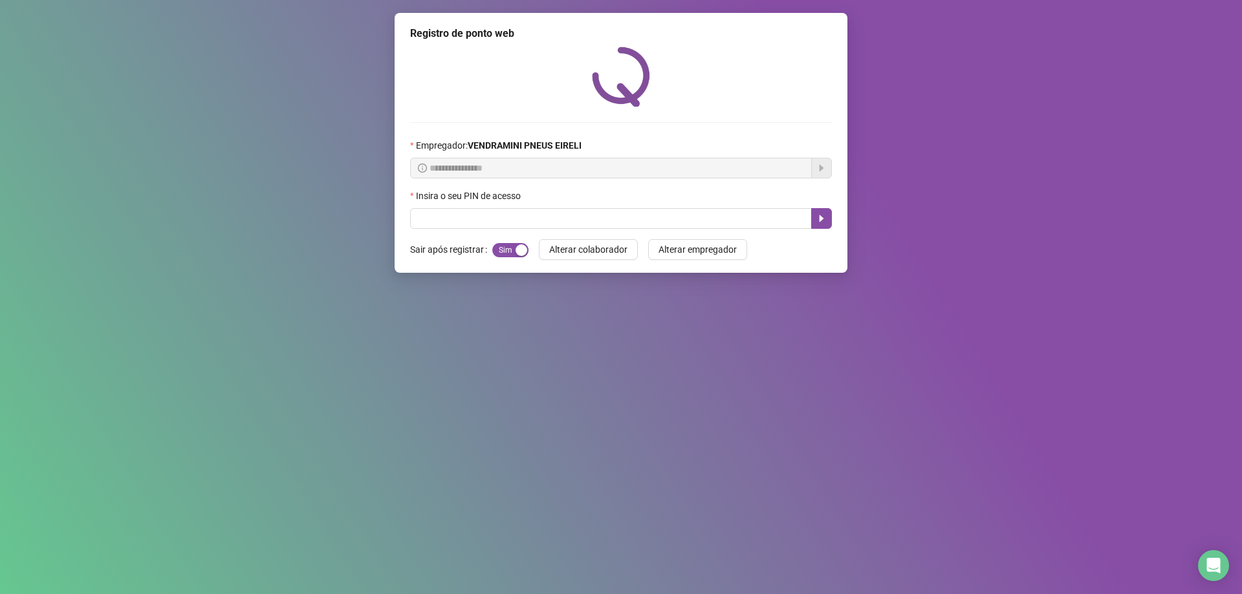
click at [595, 205] on div "Insira o seu PIN de acesso" at bounding box center [621, 198] width 422 height 19
click at [590, 217] on input "text" at bounding box center [611, 218] width 402 height 21
type input "*****"
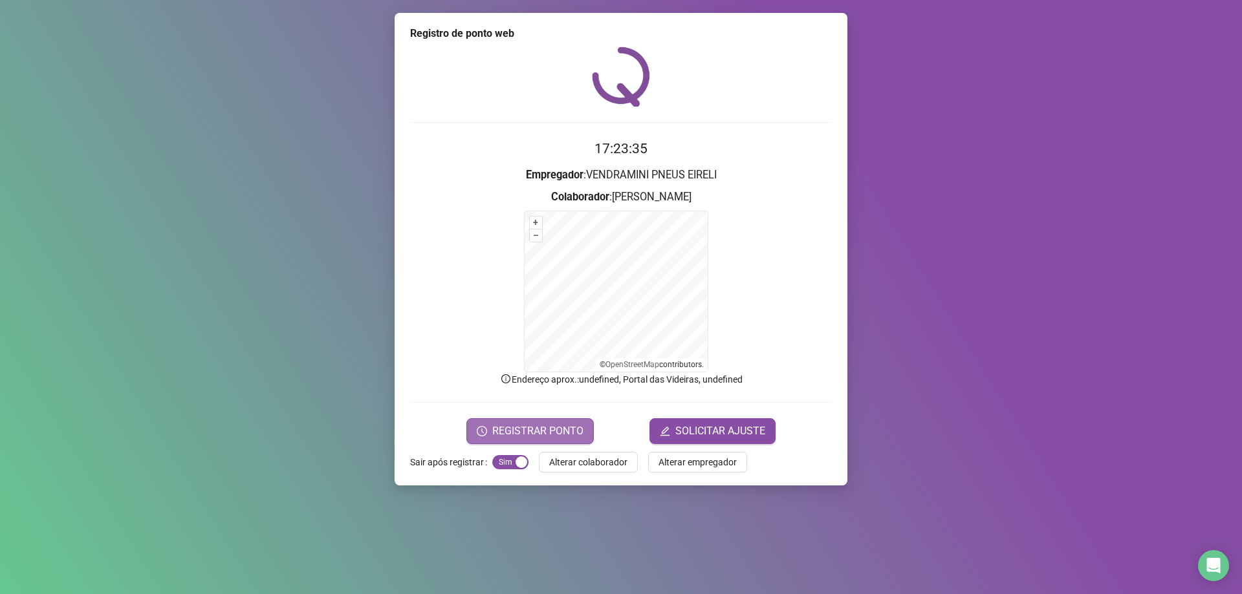
click at [568, 436] on span "REGISTRAR PONTO" at bounding box center [537, 432] width 91 height 16
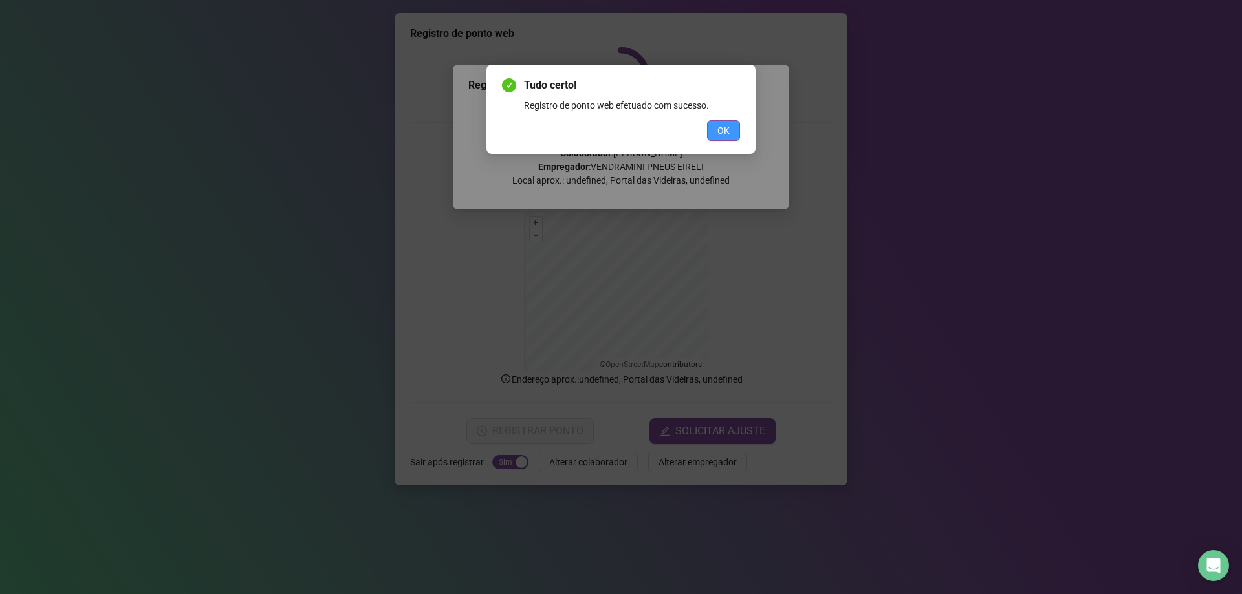
click at [710, 138] on button "OK" at bounding box center [723, 130] width 33 height 21
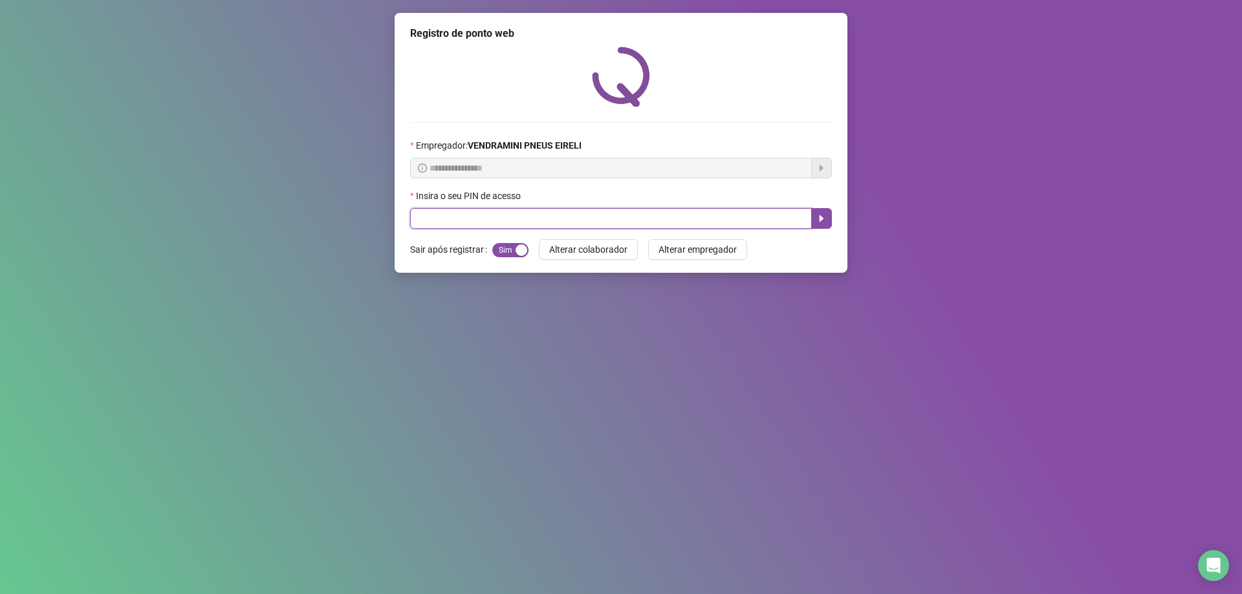
click at [585, 214] on input "text" at bounding box center [611, 218] width 402 height 21
type input "*****"
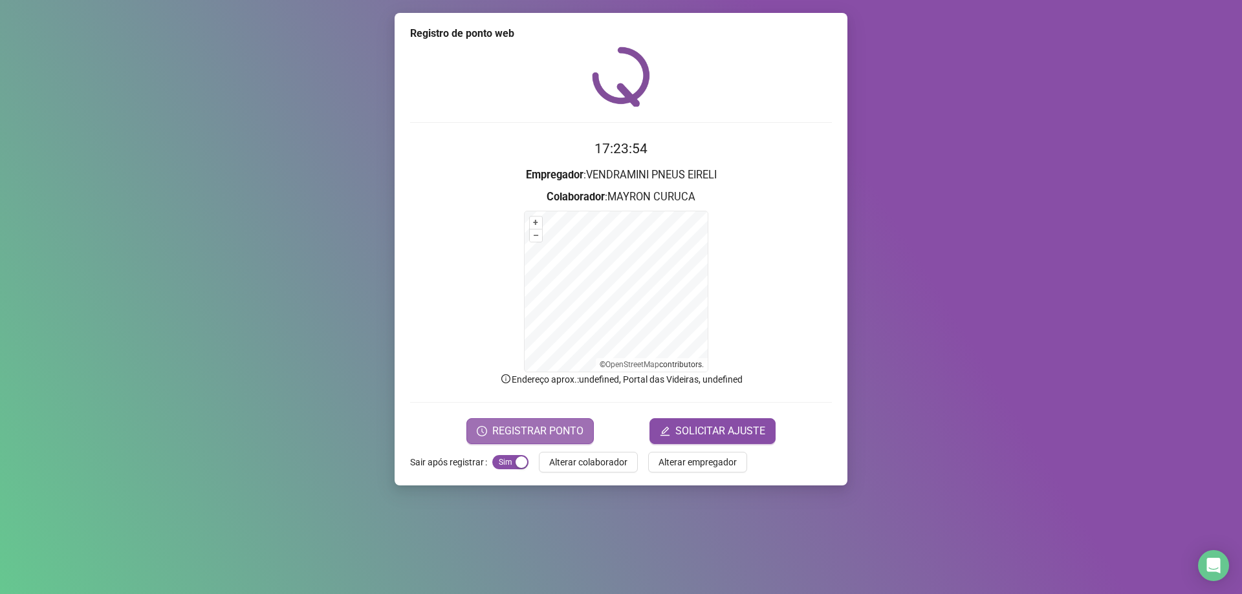
click at [539, 432] on span "REGISTRAR PONTO" at bounding box center [537, 432] width 91 height 16
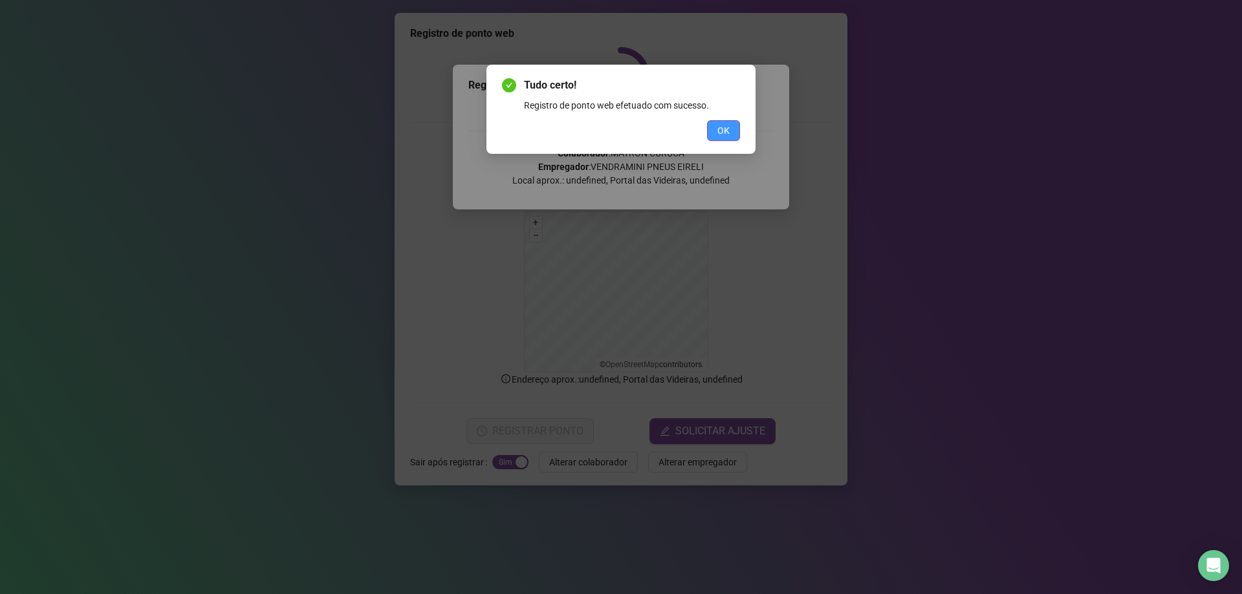
click at [728, 130] on span "OK" at bounding box center [723, 131] width 12 height 14
